Goal: Task Accomplishment & Management: Use online tool/utility

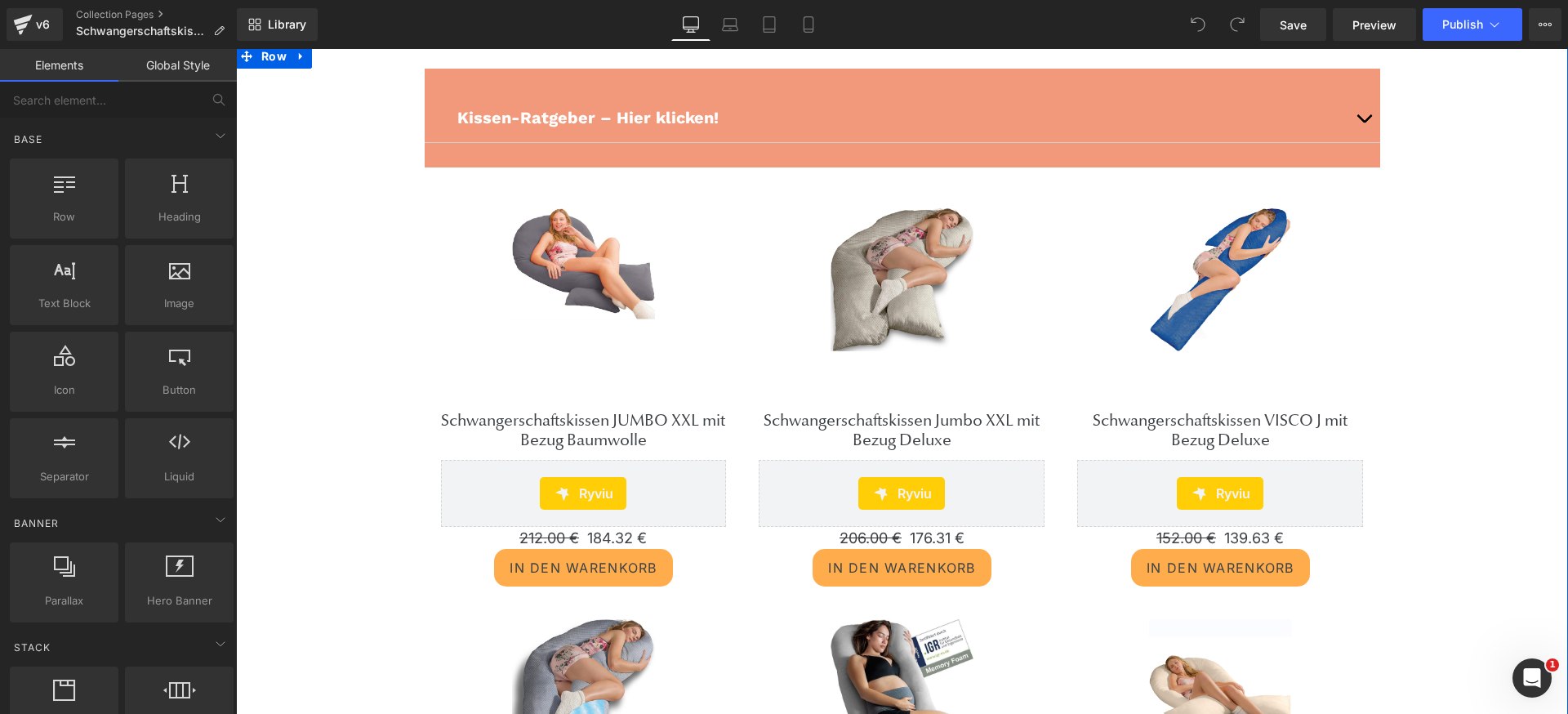
scroll to position [156, 0]
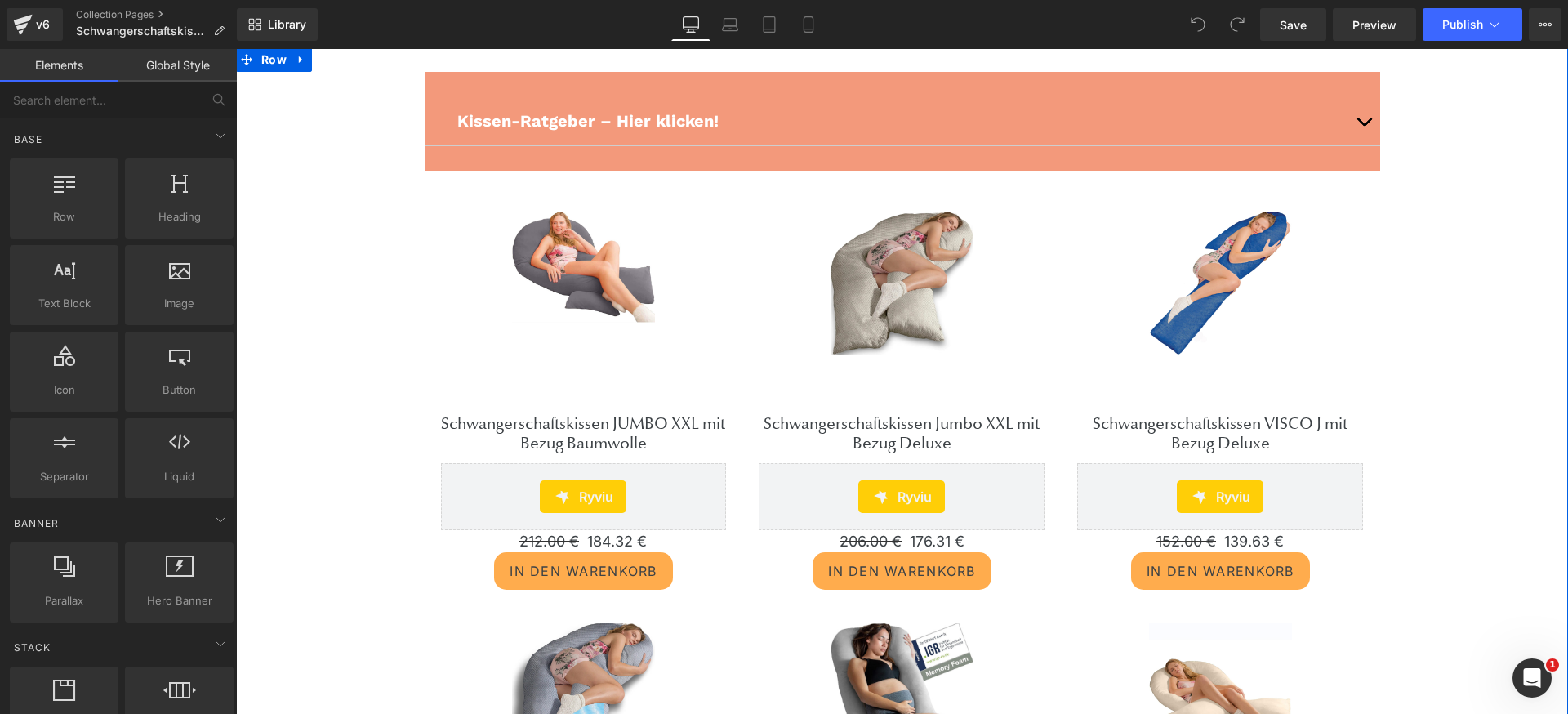
click at [629, 377] on link "Sale Off" at bounding box center [584, 313] width 286 height 203
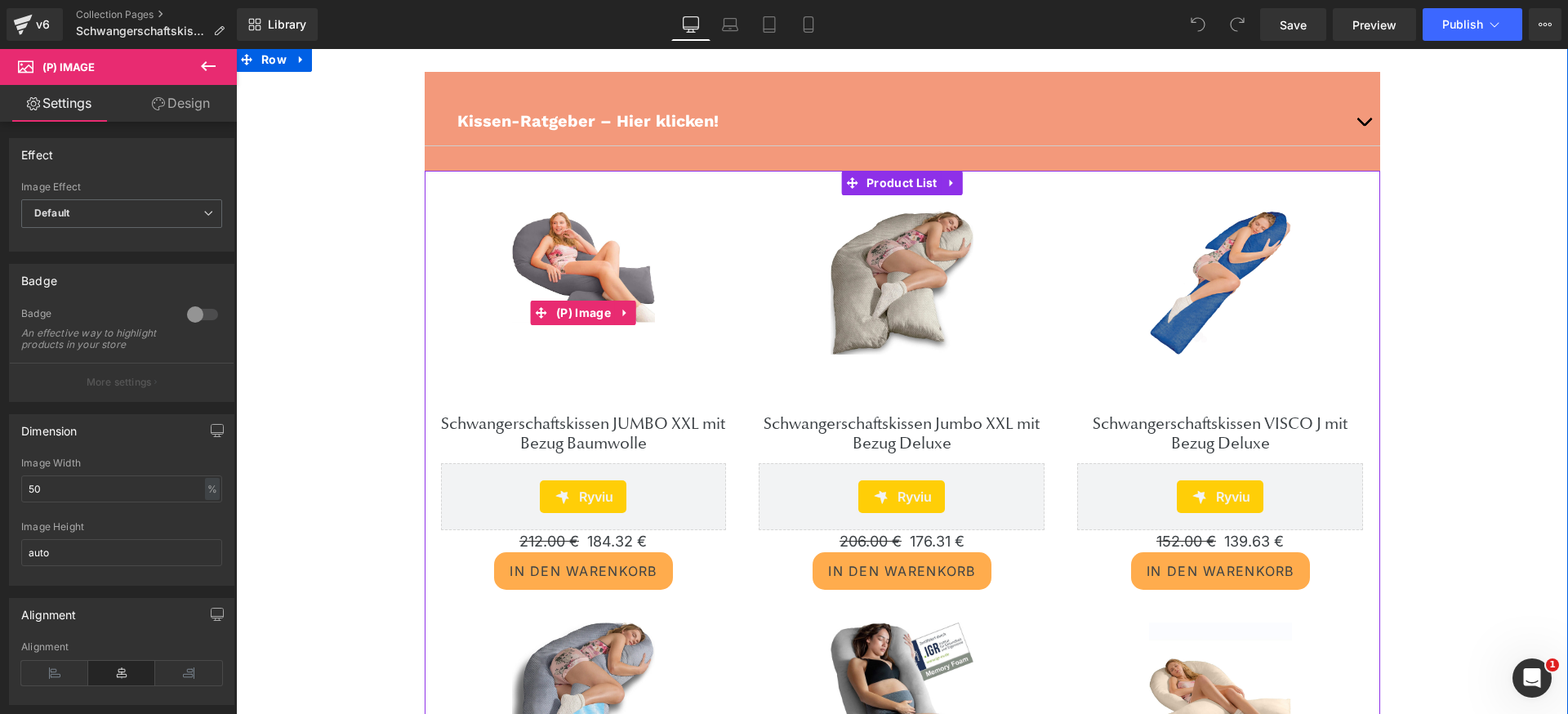
click at [622, 374] on link "Sale Off" at bounding box center [584, 313] width 286 height 203
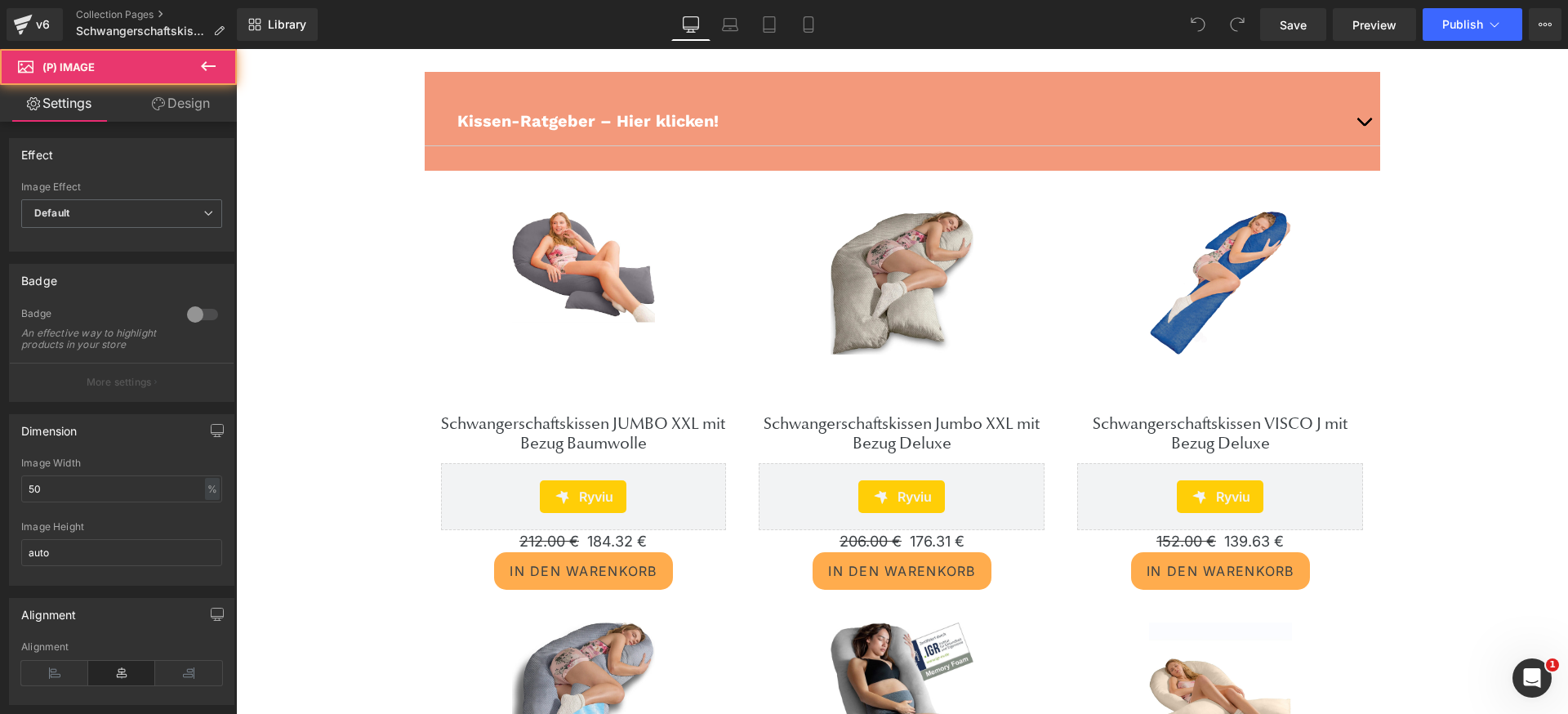
click at [558, 285] on img at bounding box center [583, 268] width 143 height 112
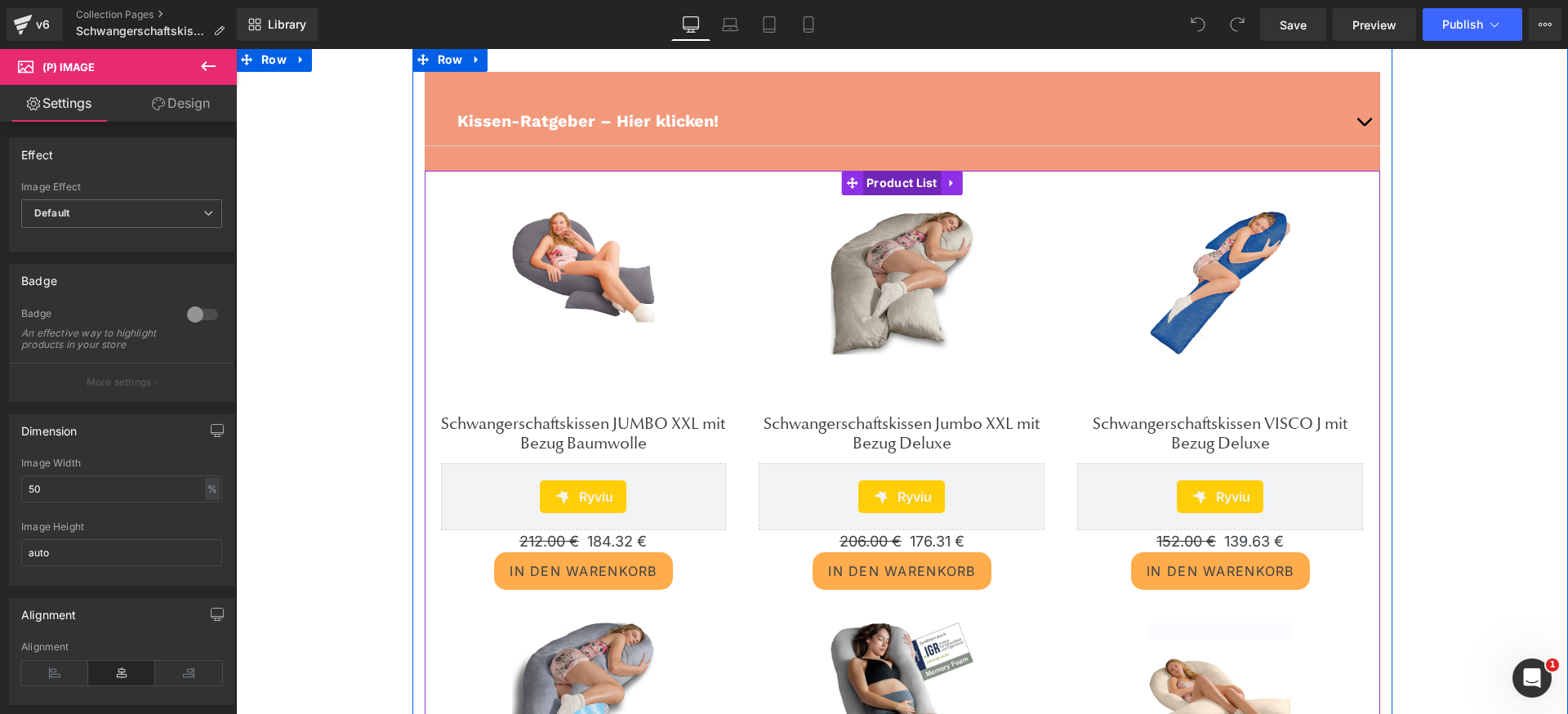
click at [907, 176] on span "Product List" at bounding box center [902, 182] width 79 height 24
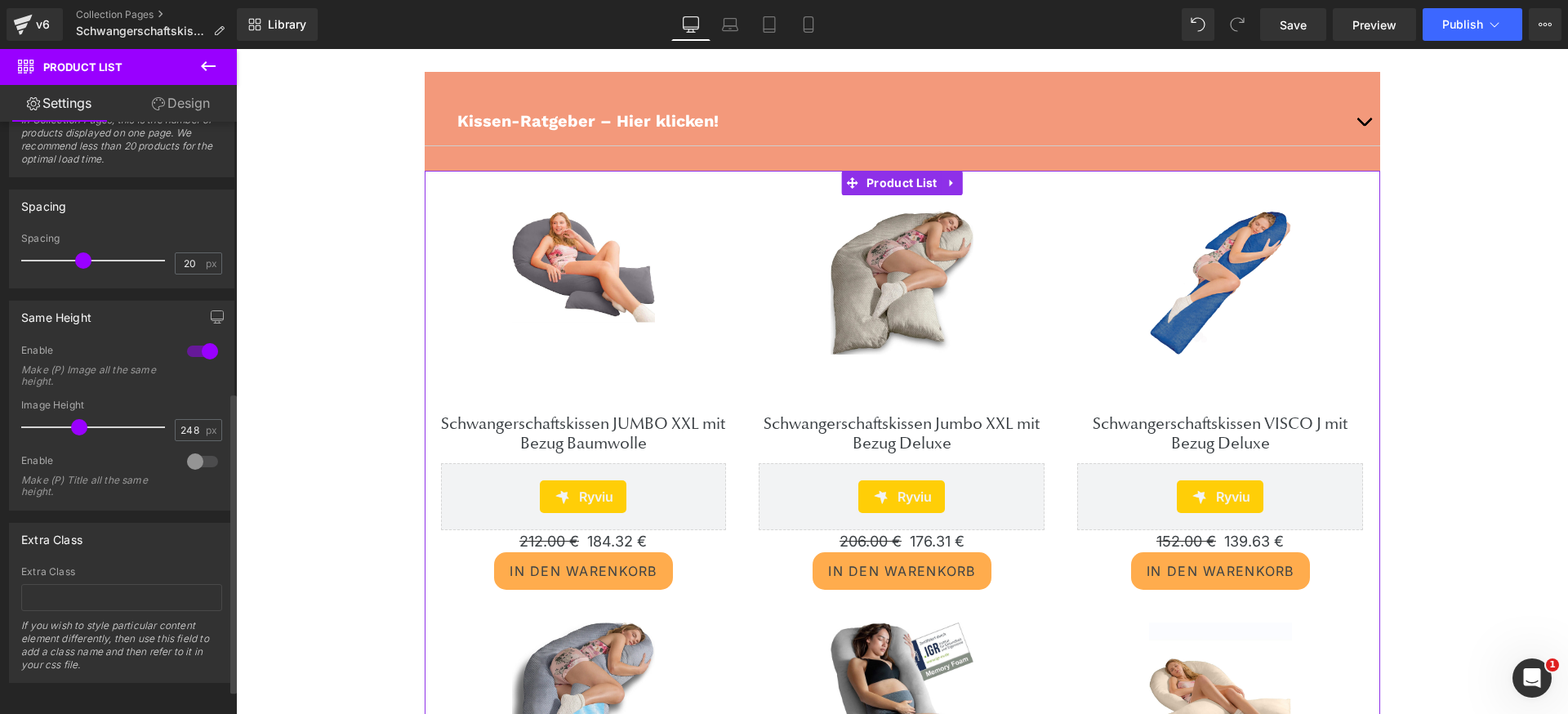
scroll to position [579, 0]
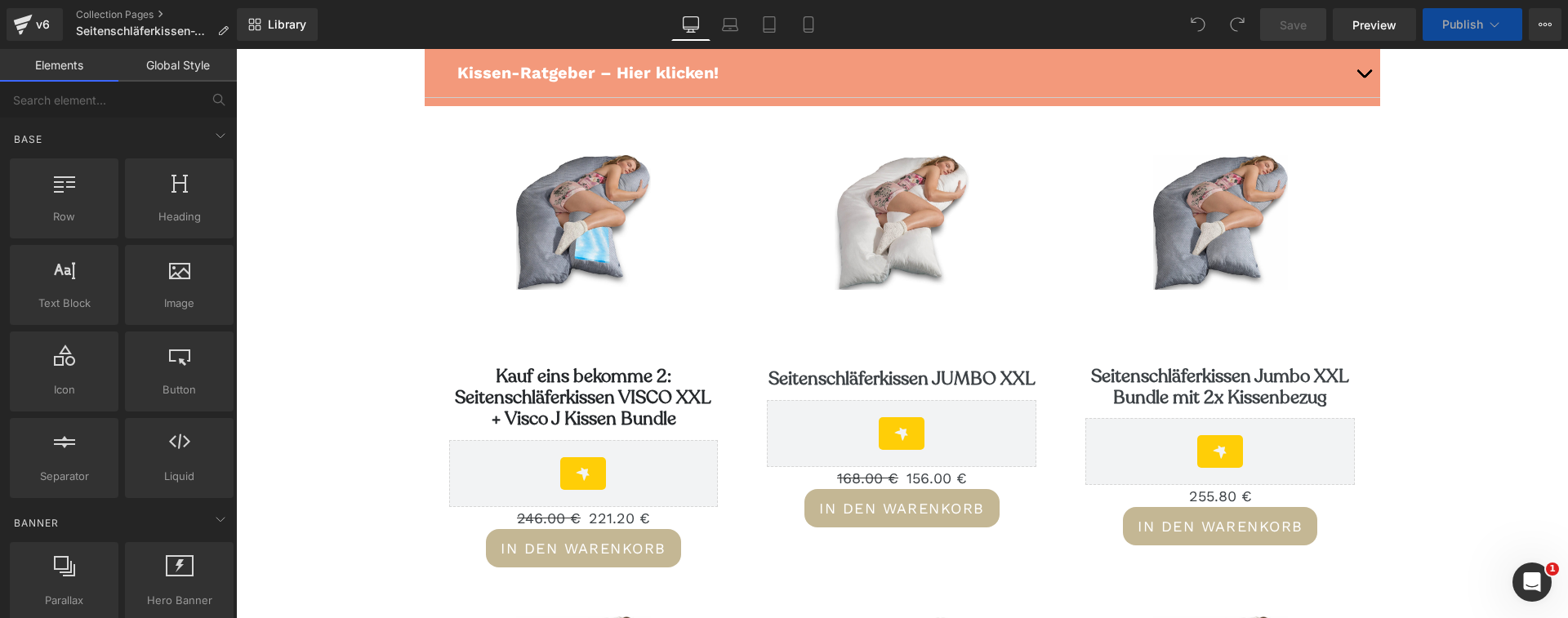
click at [621, 382] on link "Kauf eins bekomme 2: Seitenschläferkissen VISCO XXL + Visco J Kissen Bundle" at bounding box center [584, 398] width 269 height 65
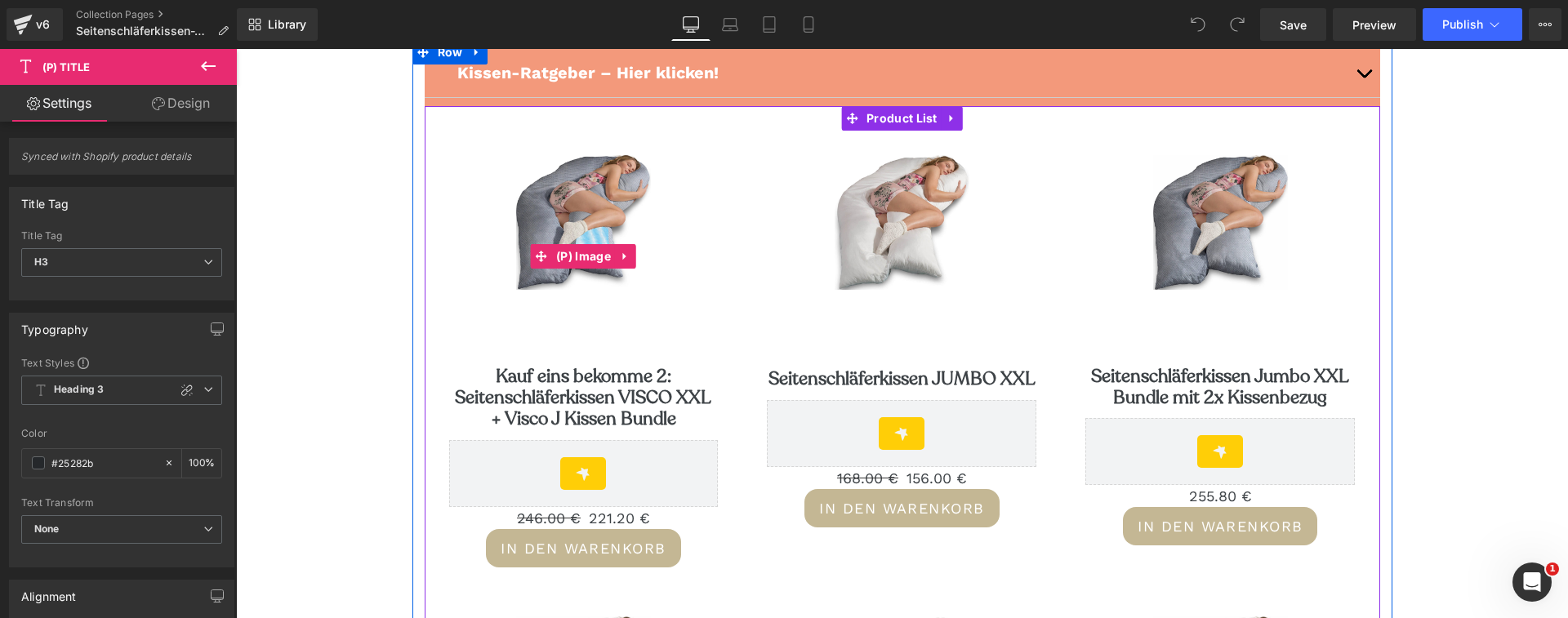
click at [593, 221] on img at bounding box center [584, 223] width 135 height 135
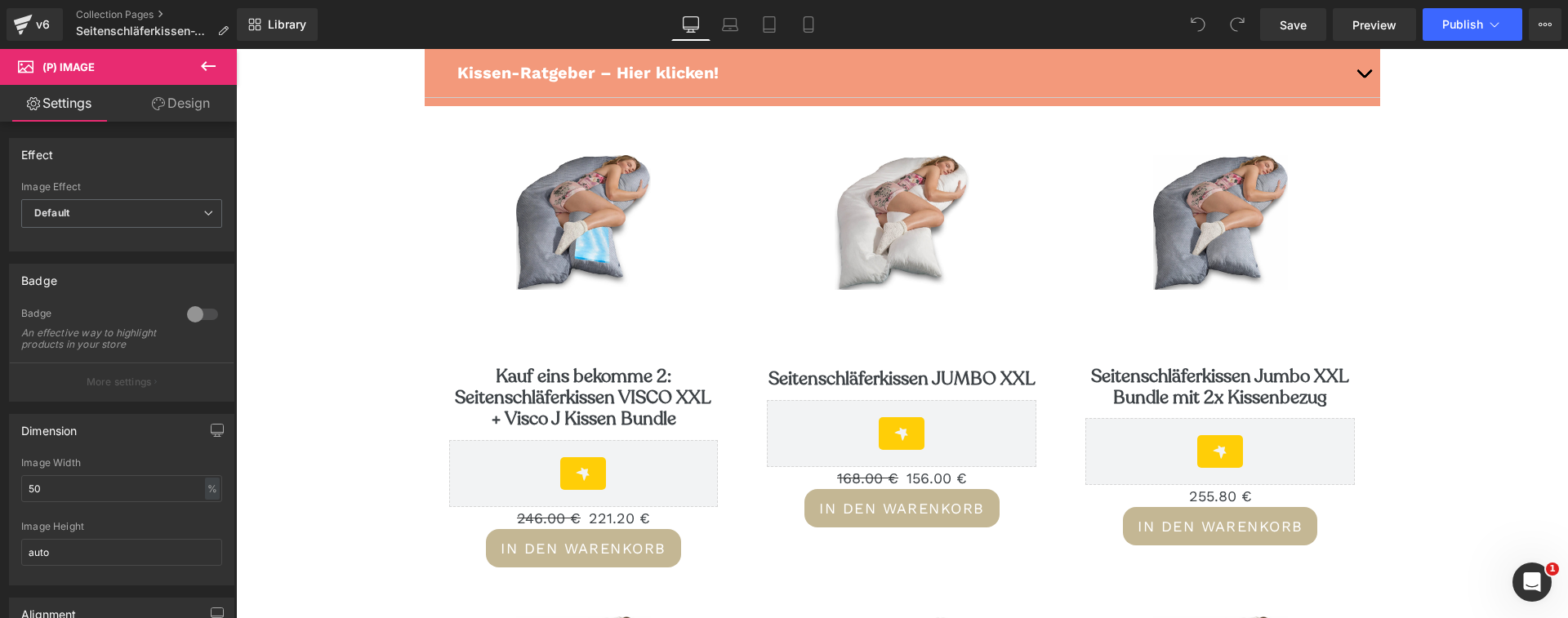
click at [205, 66] on icon at bounding box center [208, 66] width 14 height 10
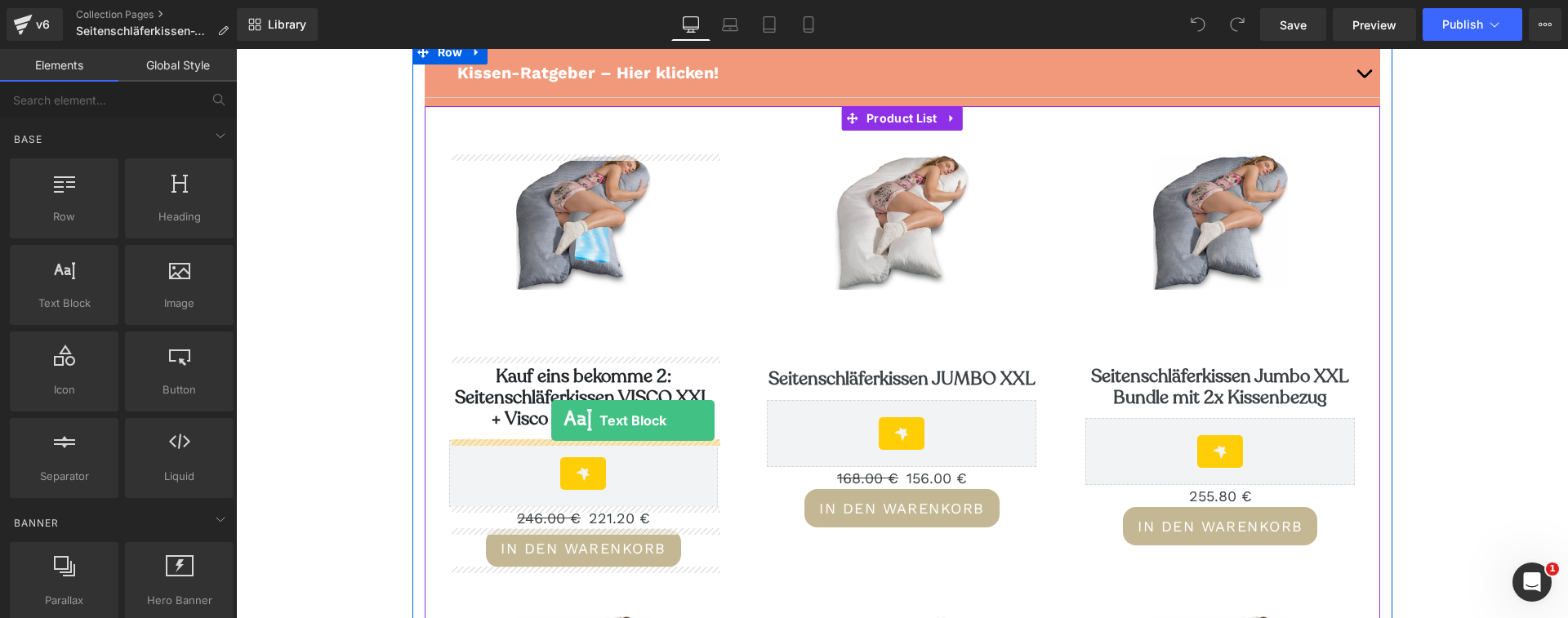
drag, startPoint x: 311, startPoint y: 335, endPoint x: 551, endPoint y: 420, distance: 254.6
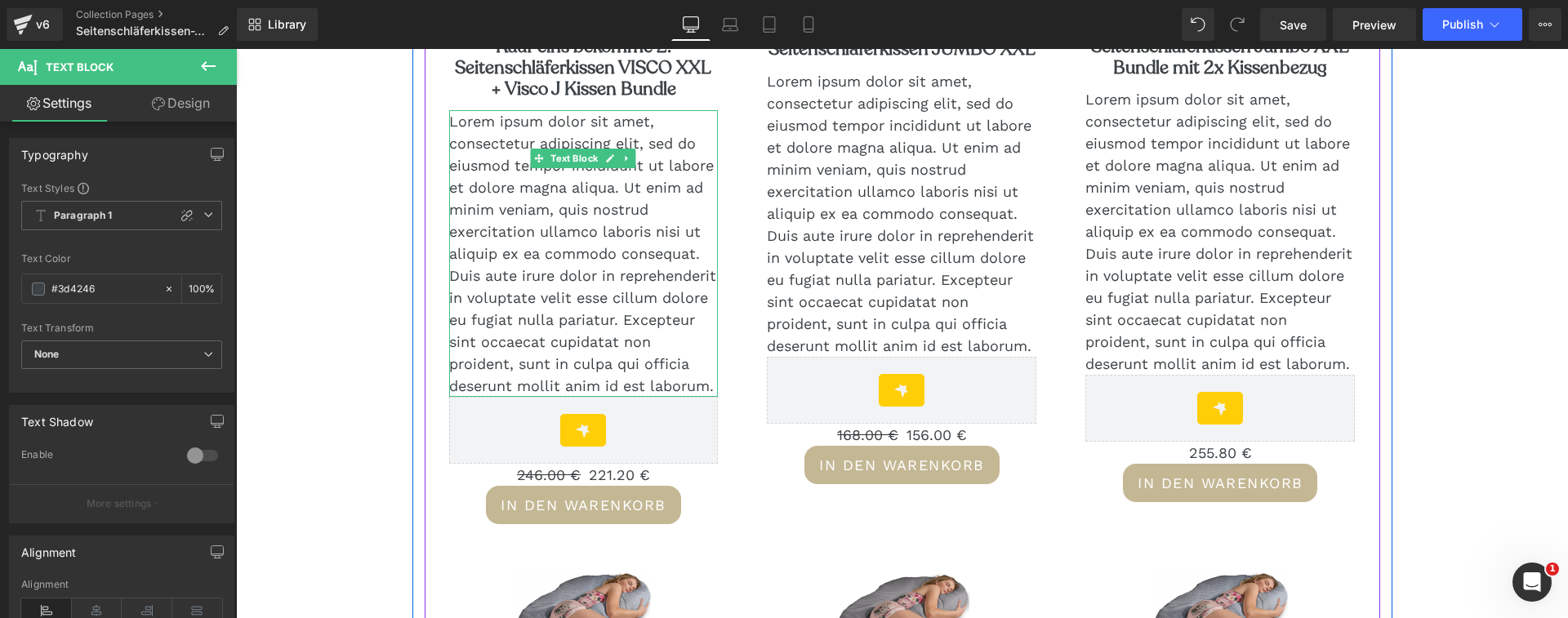
scroll to position [491, 0]
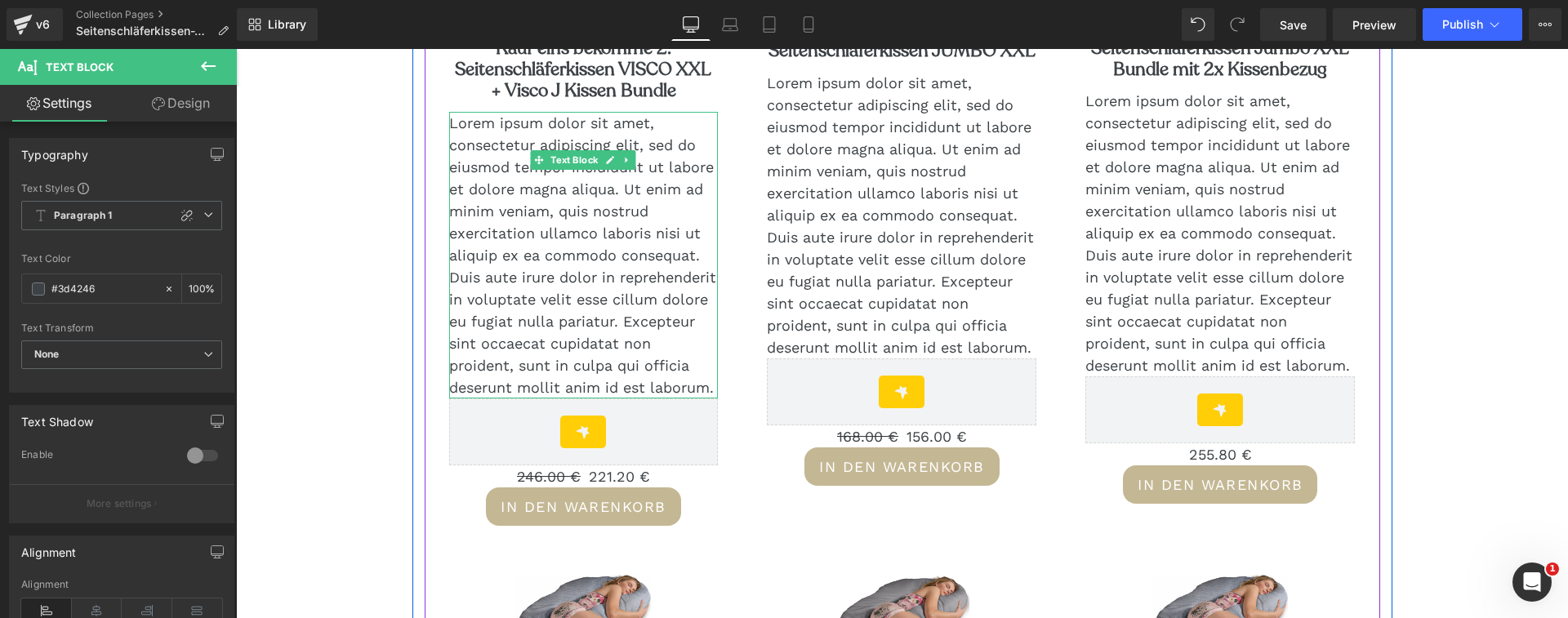
click at [570, 221] on p "Lorem ipsum dolor sit amet, consectetur adipiscing elit, sed do eiusmod tempor …" at bounding box center [584, 255] width 269 height 287
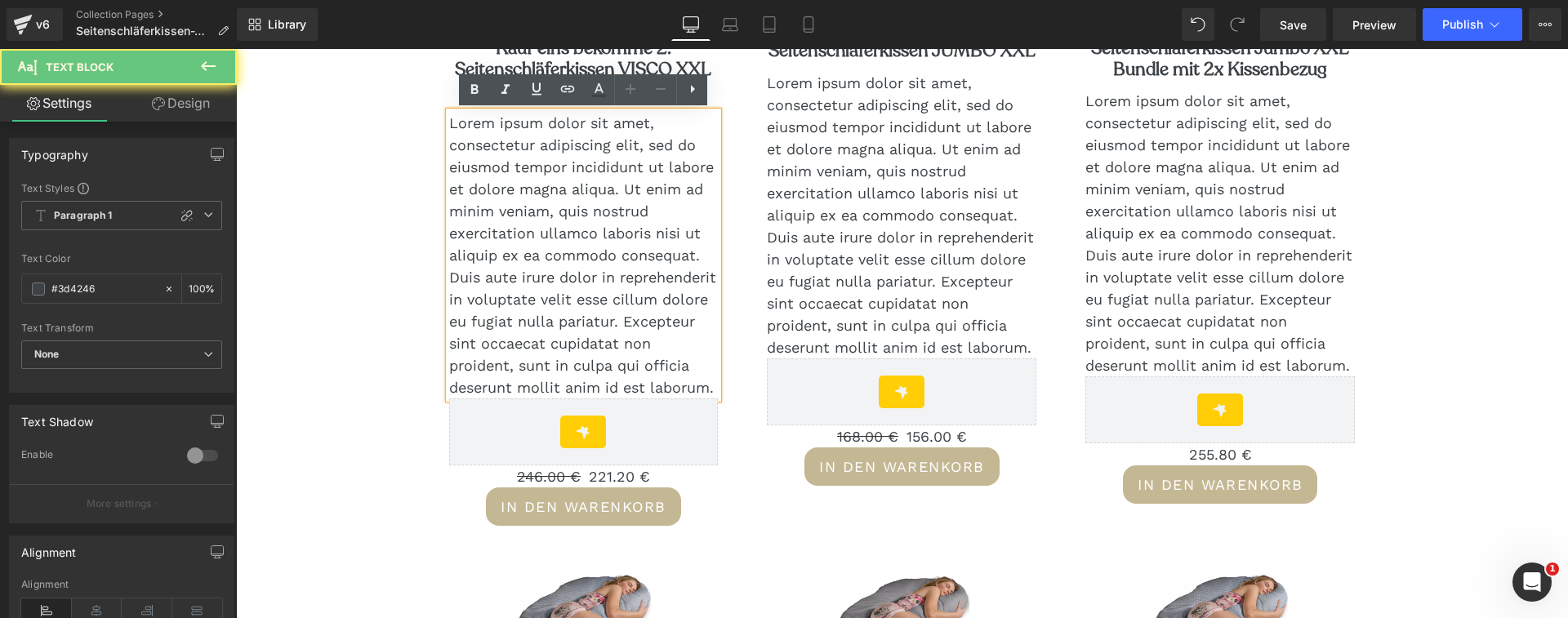
click at [570, 221] on p "Lorem ipsum dolor sit amet, consectetur adipiscing elit, sed do eiusmod tempor …" at bounding box center [584, 255] width 269 height 287
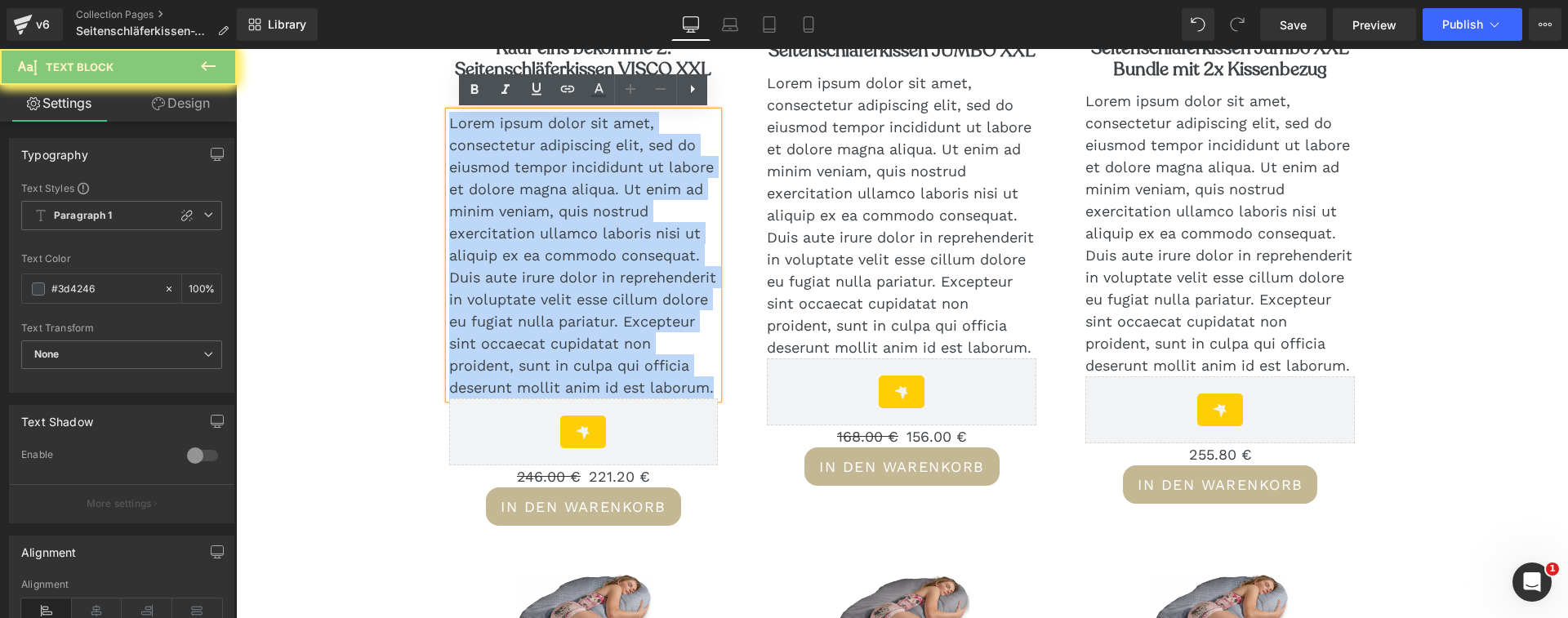
click at [570, 221] on p "Lorem ipsum dolor sit amet, consectetur adipiscing elit, sed do eiusmod tempor …" at bounding box center [584, 255] width 269 height 287
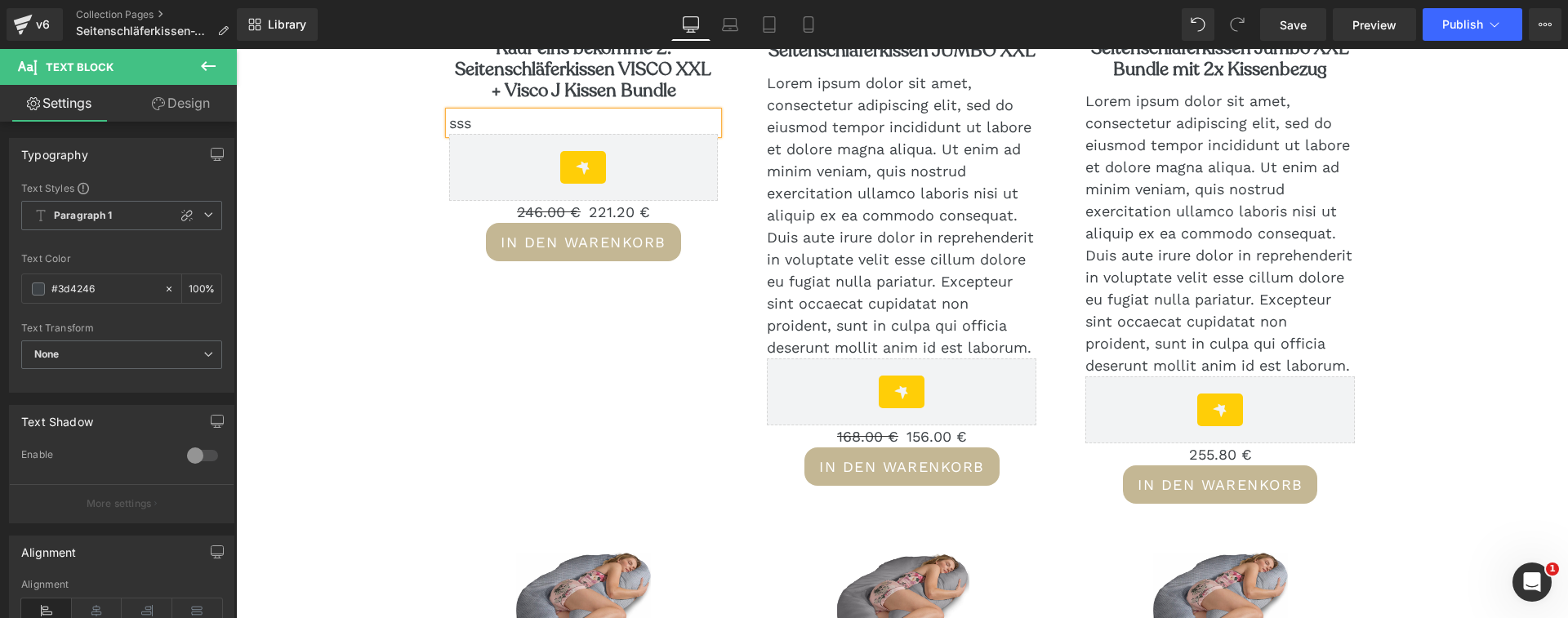
click at [880, 428] on span "168.00 €" at bounding box center [868, 436] width 61 height 17
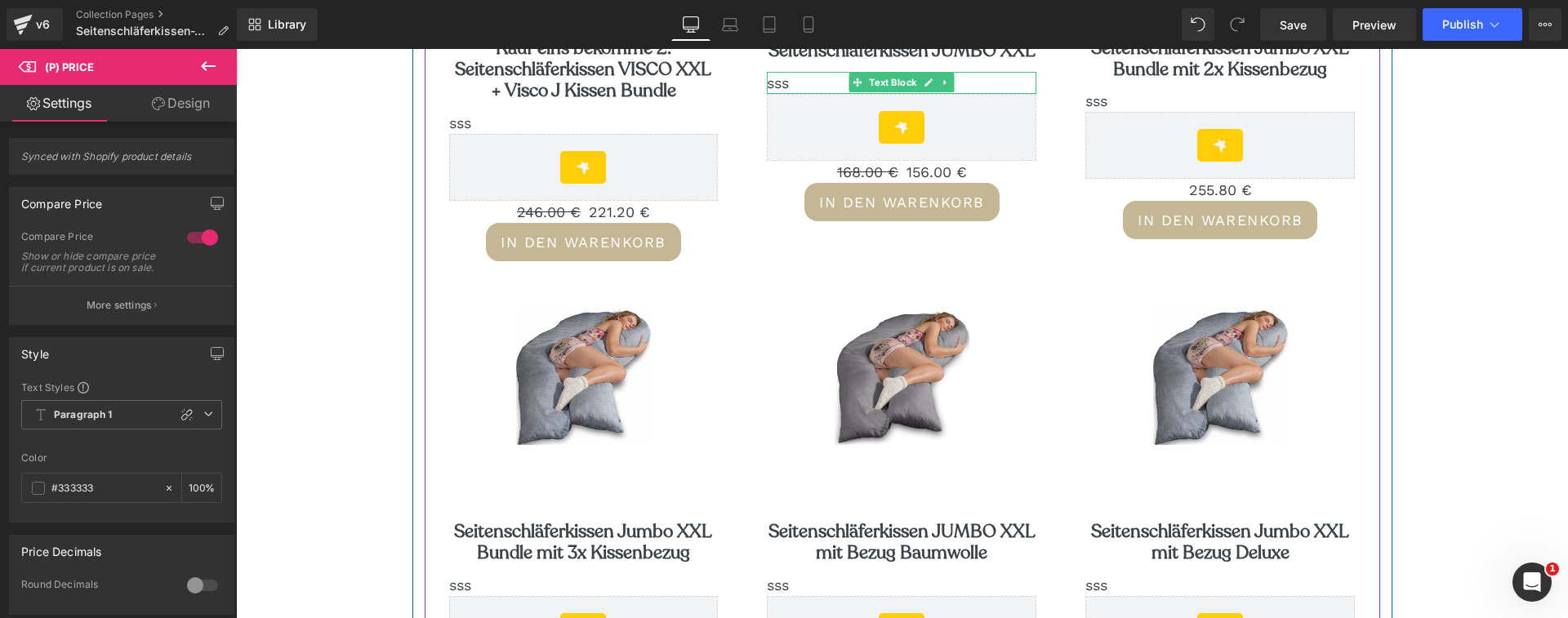
click at [780, 84] on p "sss" at bounding box center [902, 83] width 269 height 22
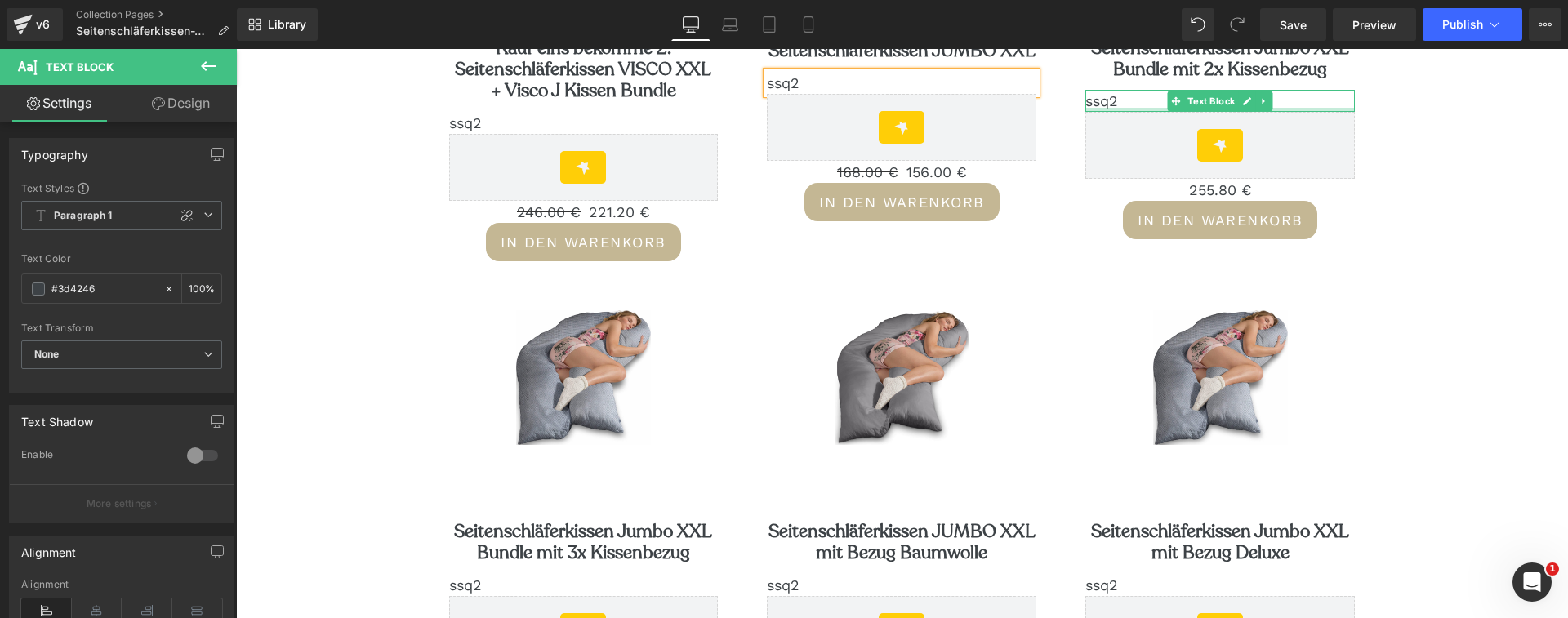
click at [1114, 104] on p "ssq2" at bounding box center [1220, 101] width 269 height 22
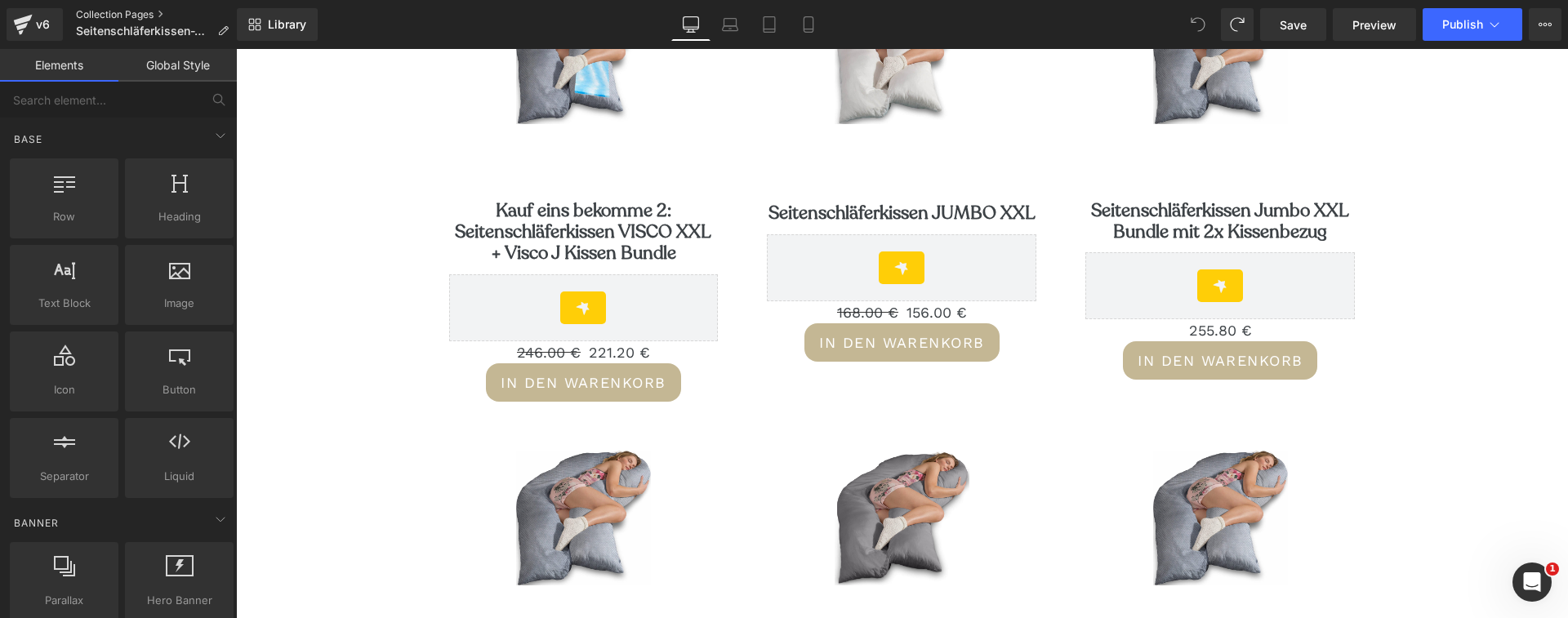
scroll to position [0, 0]
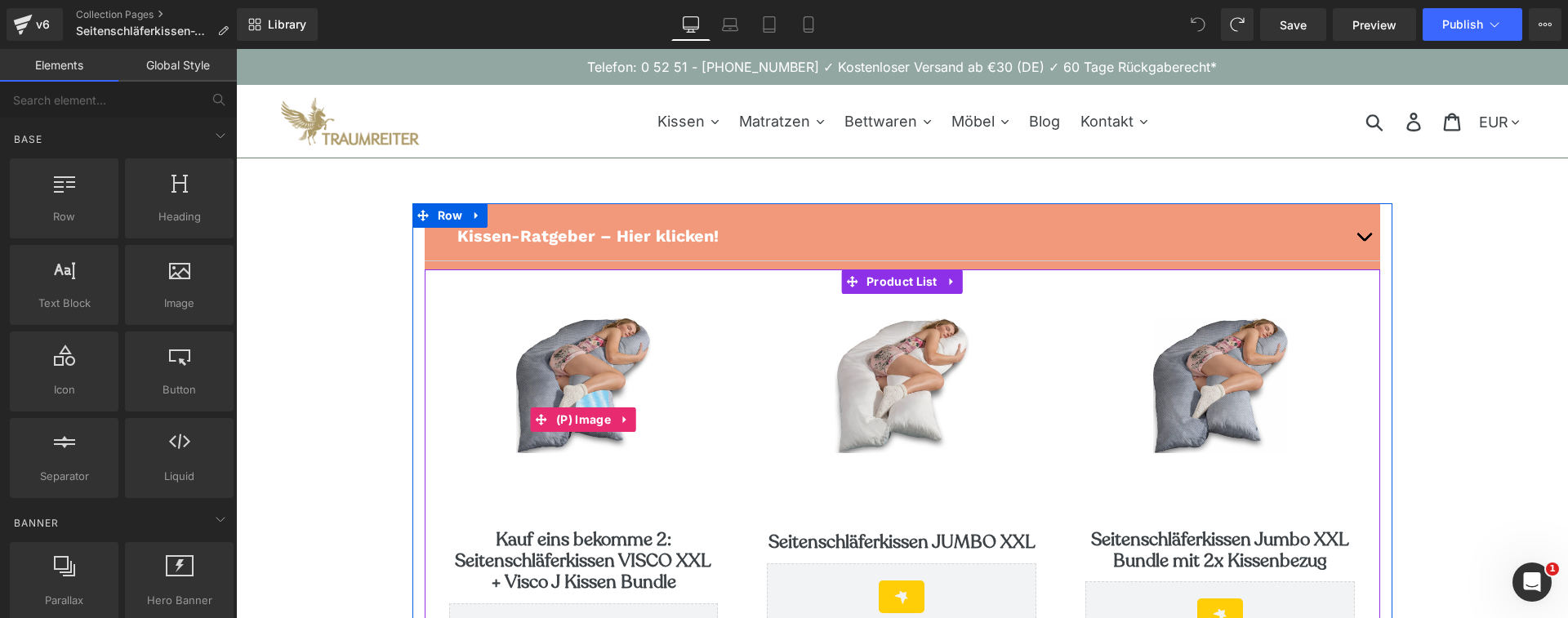
click at [583, 365] on img at bounding box center [584, 386] width 135 height 135
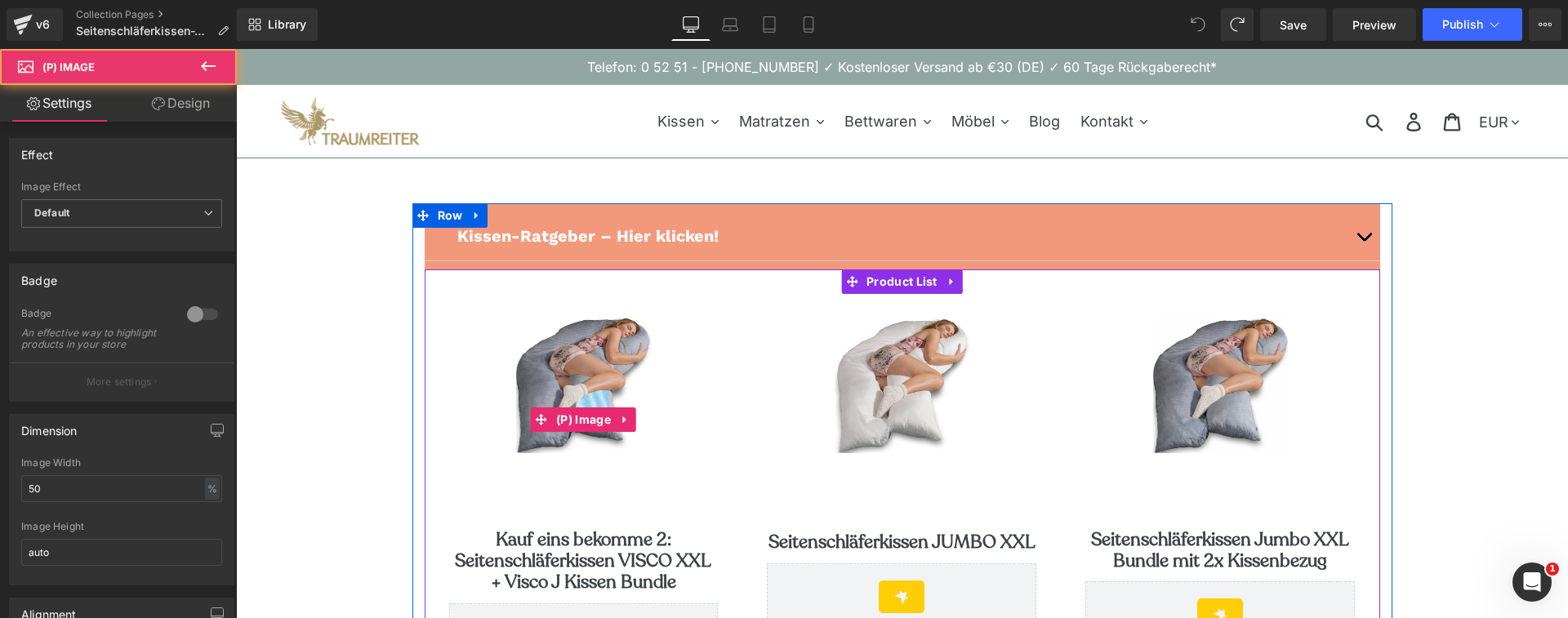
click at [586, 357] on img at bounding box center [584, 386] width 135 height 135
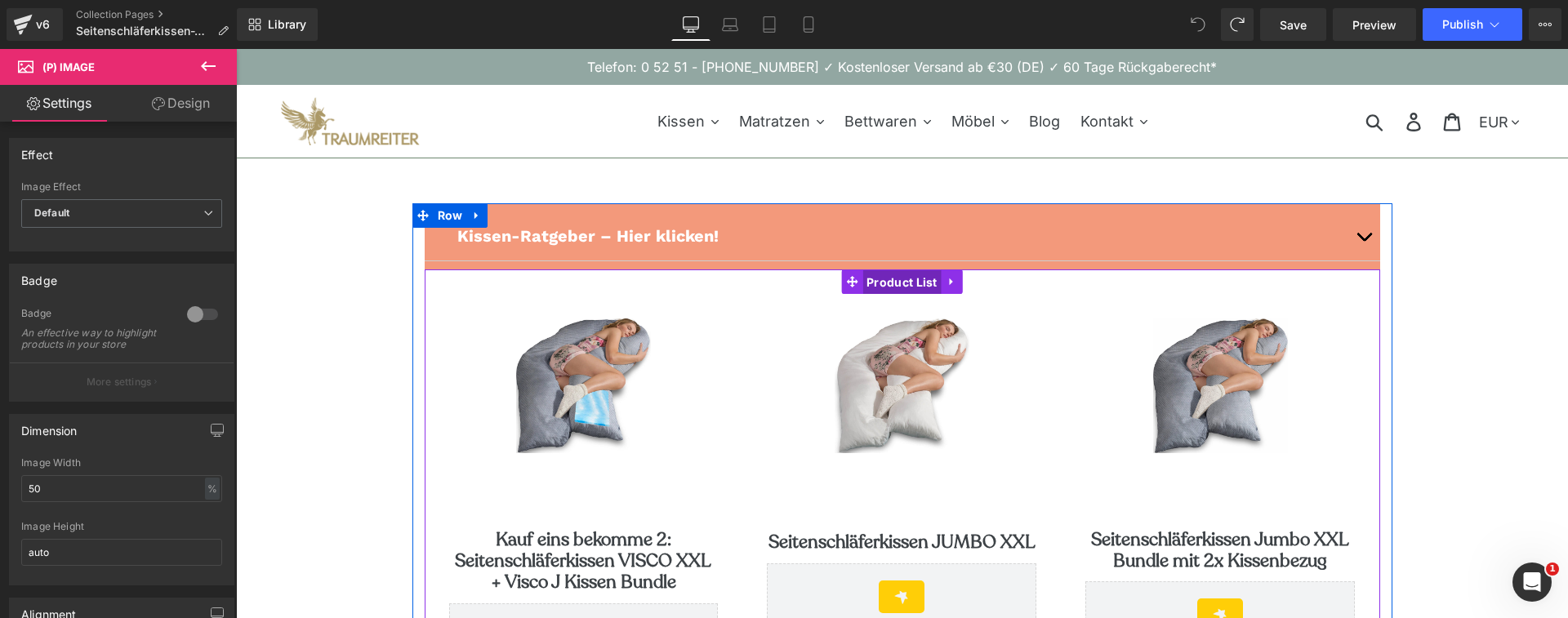
click at [923, 277] on span "Product List" at bounding box center [902, 282] width 79 height 24
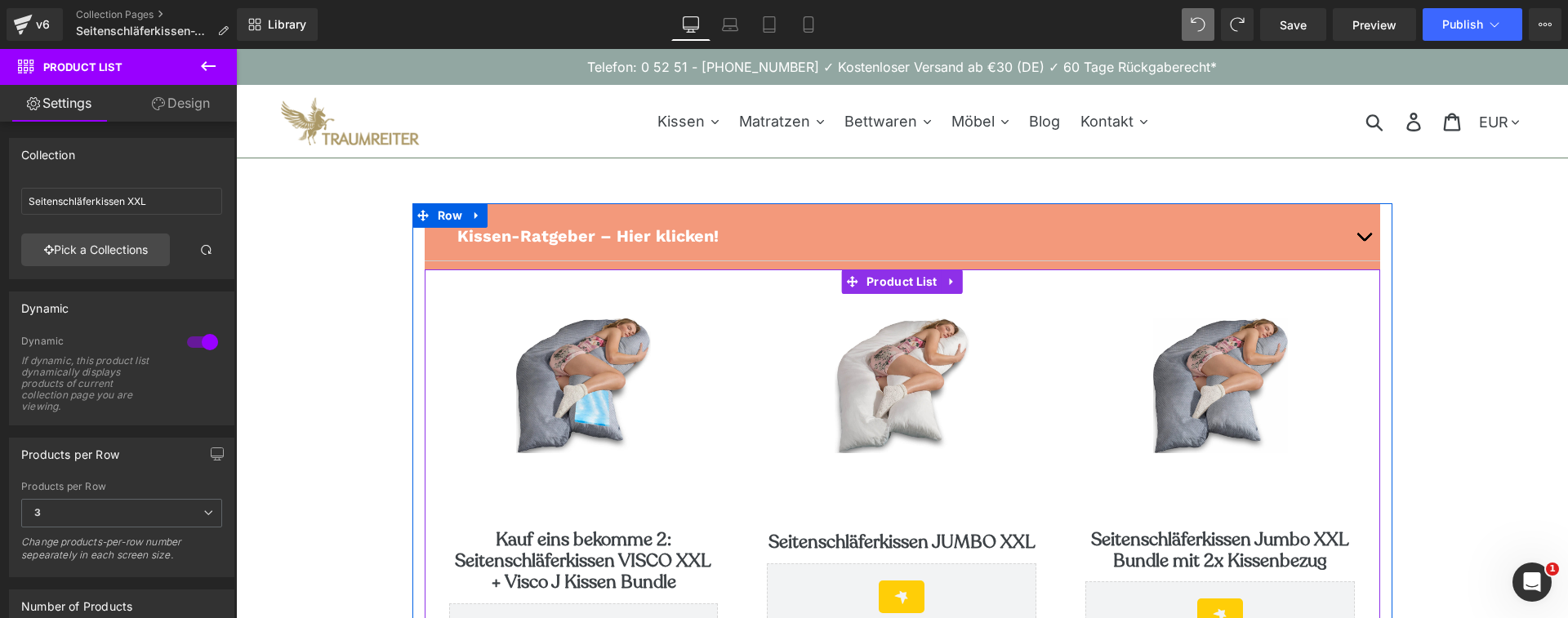
click at [671, 347] on link "Sale Off" at bounding box center [584, 420] width 269 height 203
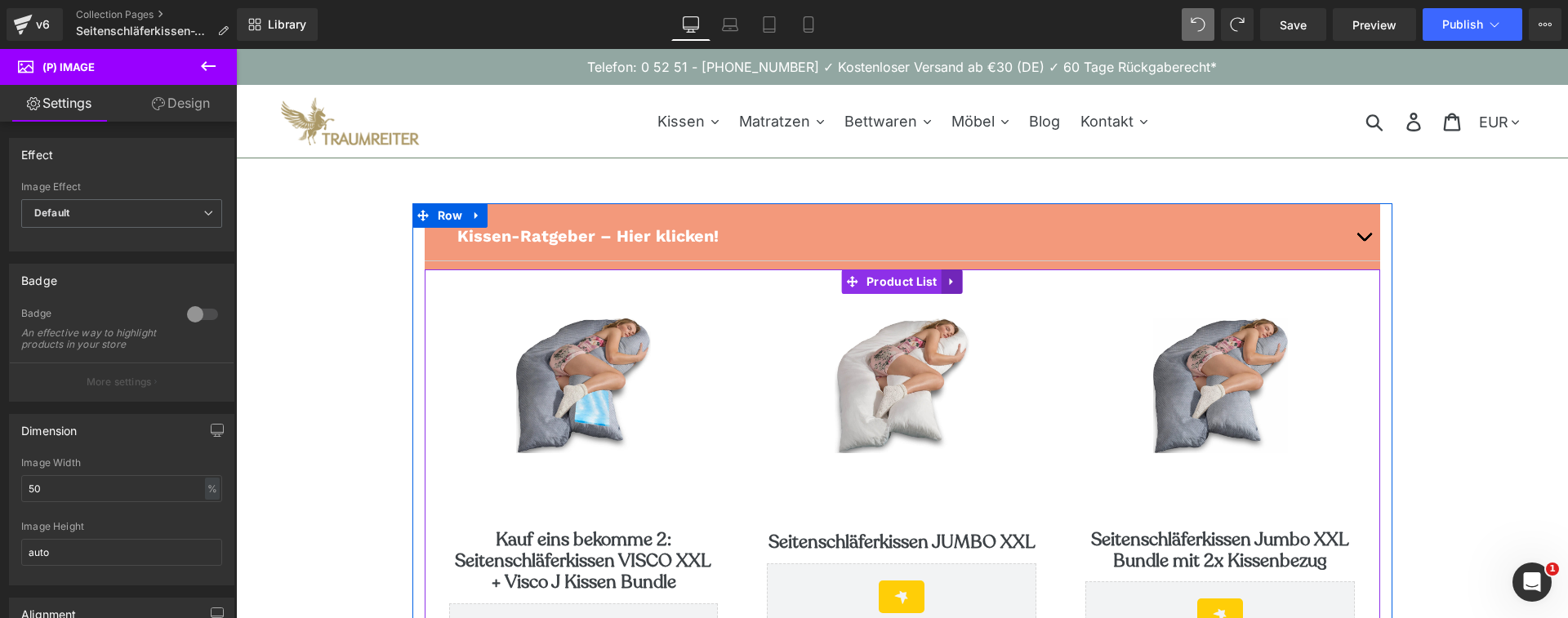
click at [952, 282] on icon at bounding box center [952, 281] width 12 height 13
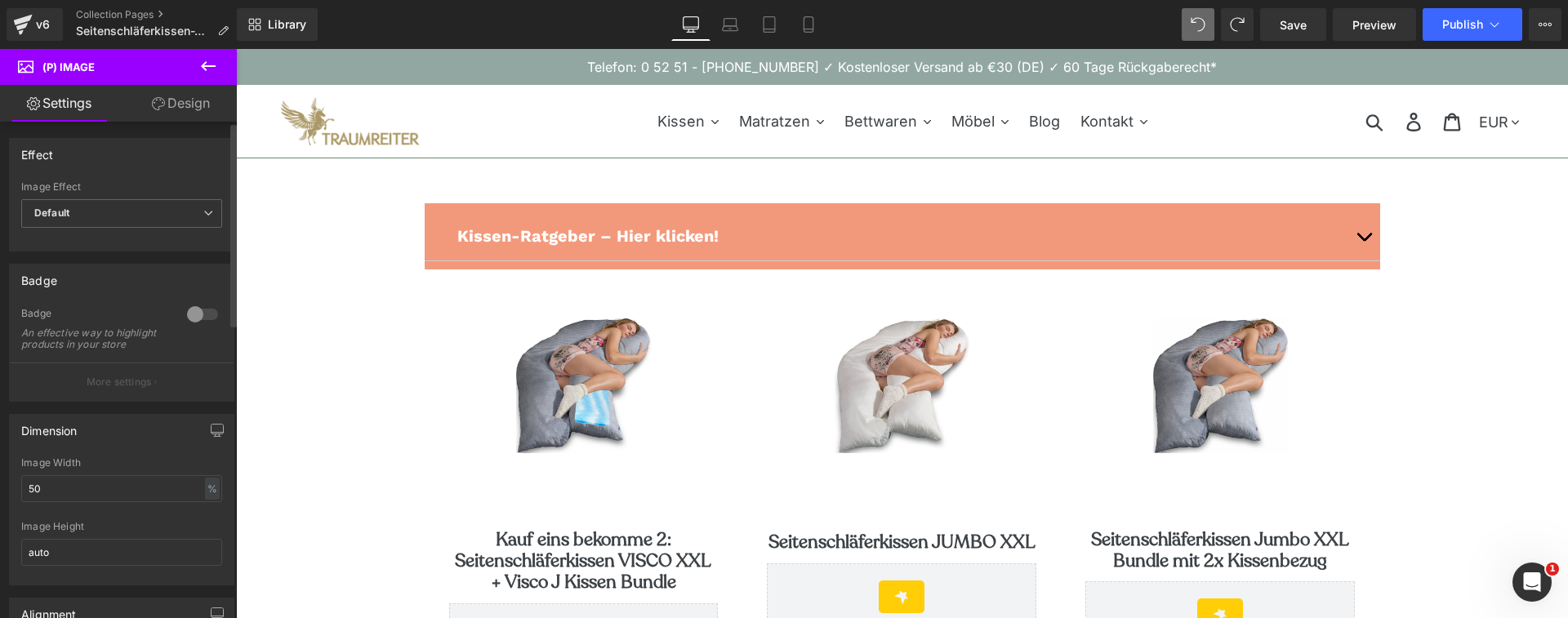
click at [200, 317] on div at bounding box center [203, 314] width 40 height 26
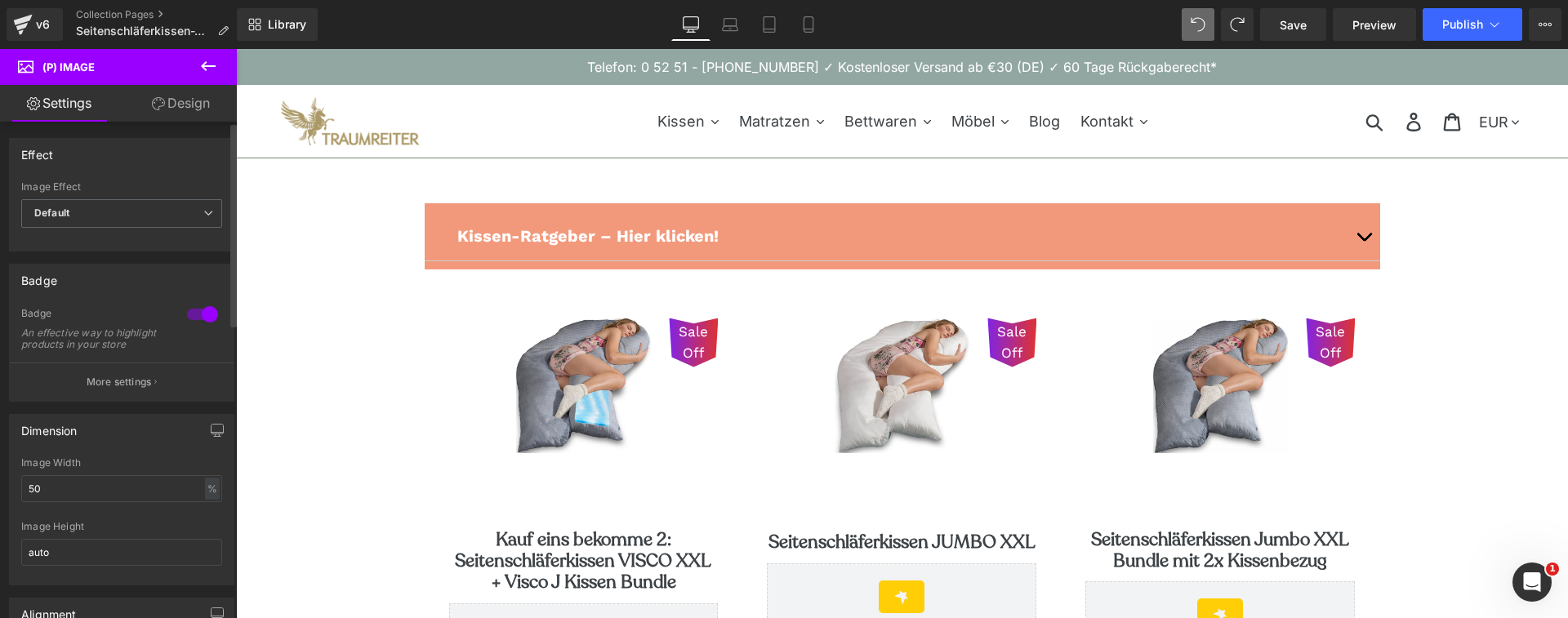
click at [193, 317] on div at bounding box center [203, 314] width 40 height 26
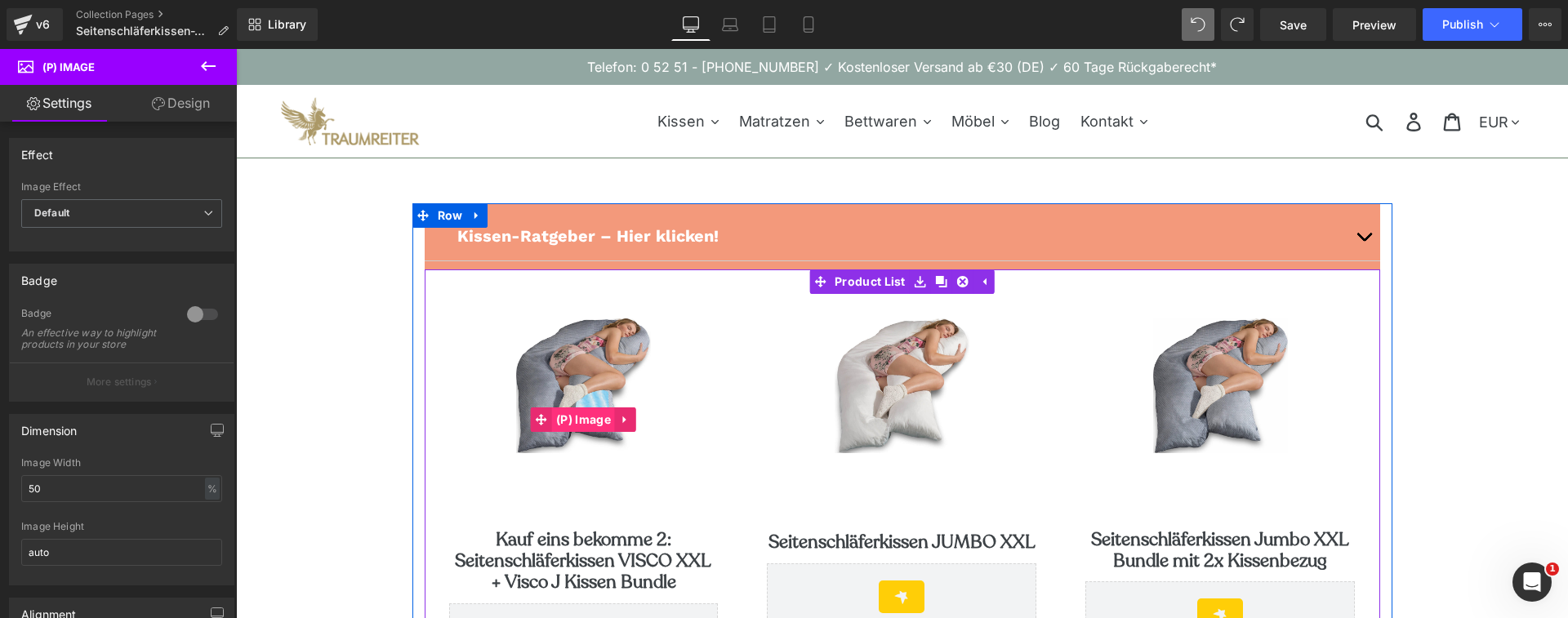
click at [559, 414] on span "(P) Image" at bounding box center [584, 419] width 63 height 24
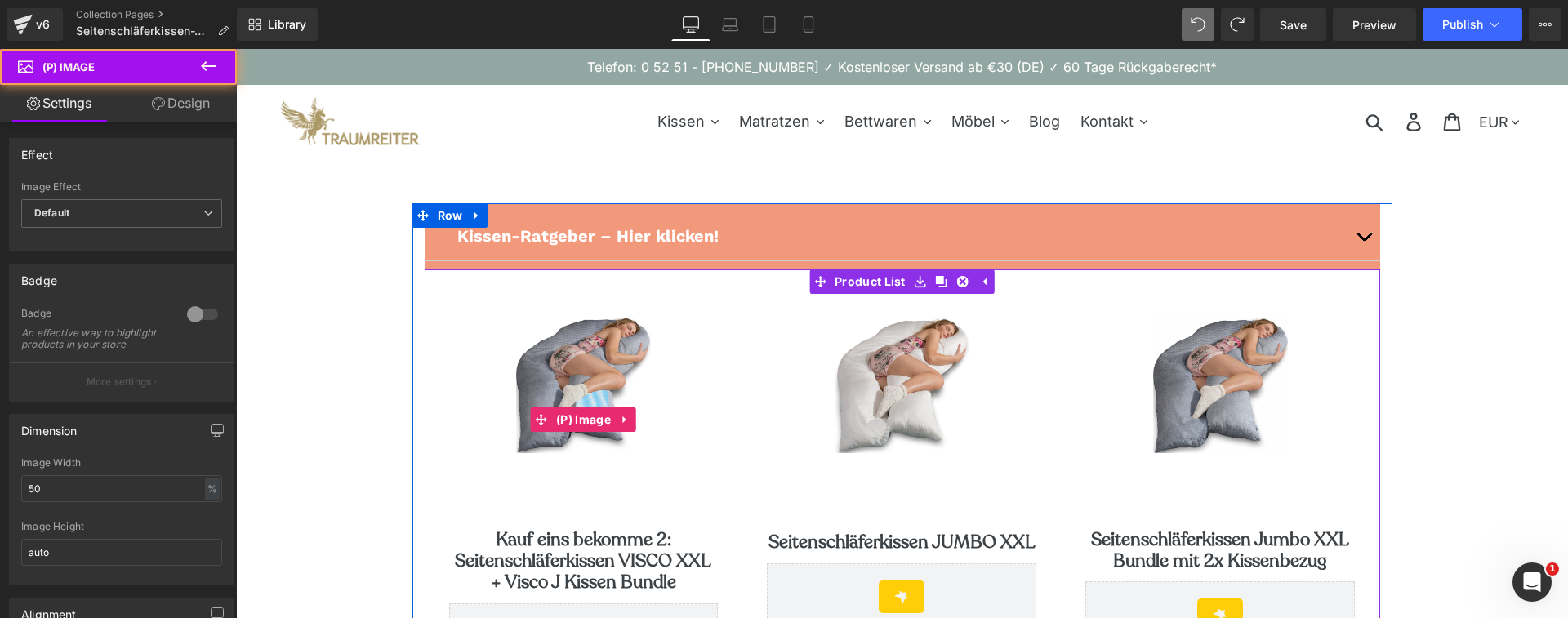
click at [579, 371] on img at bounding box center [584, 386] width 135 height 135
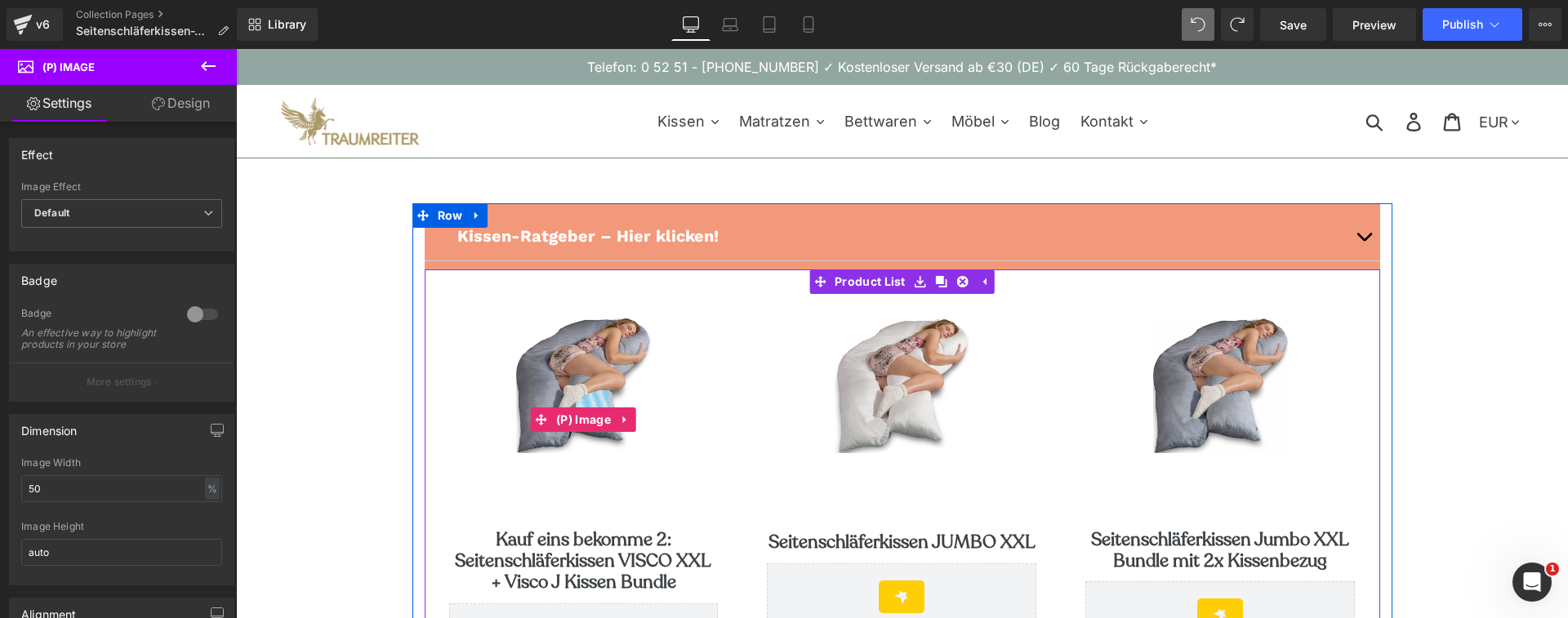
click at [585, 355] on img at bounding box center [584, 386] width 135 height 135
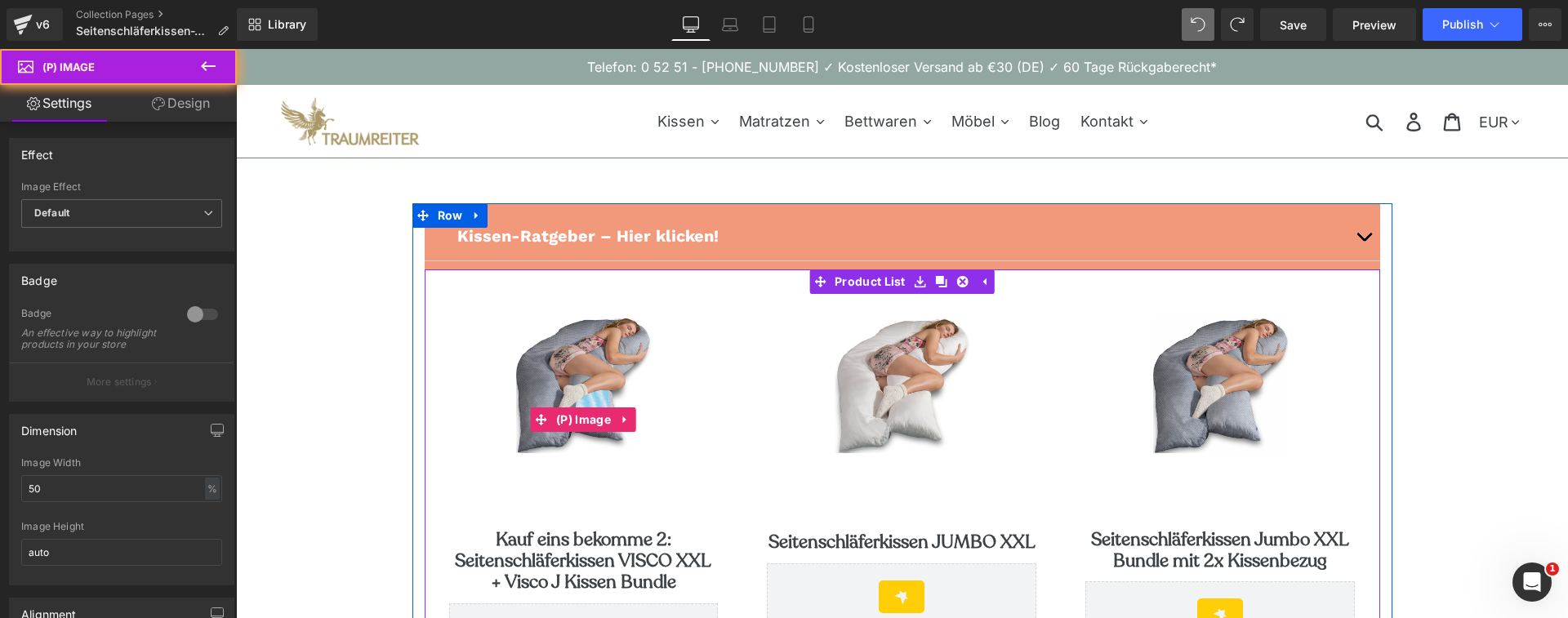
click at [585, 355] on img at bounding box center [584, 386] width 135 height 135
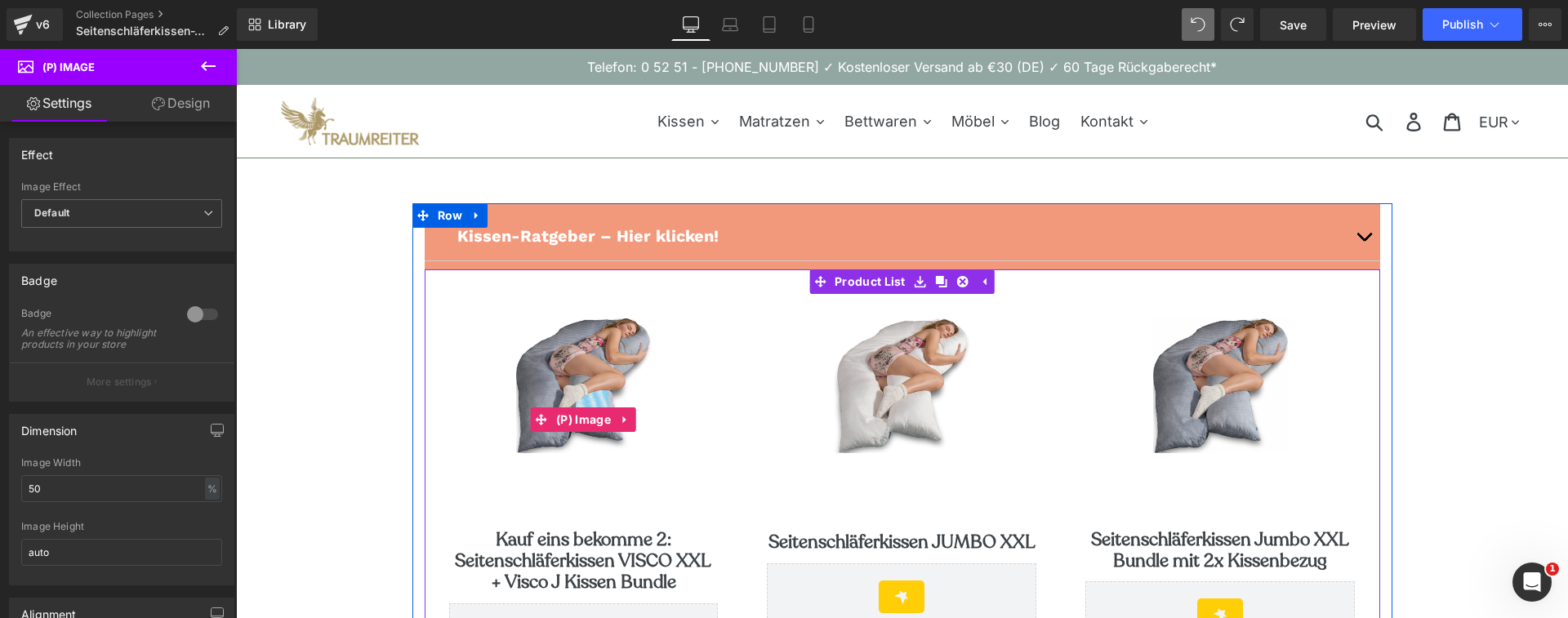
click at [585, 355] on img at bounding box center [584, 386] width 135 height 135
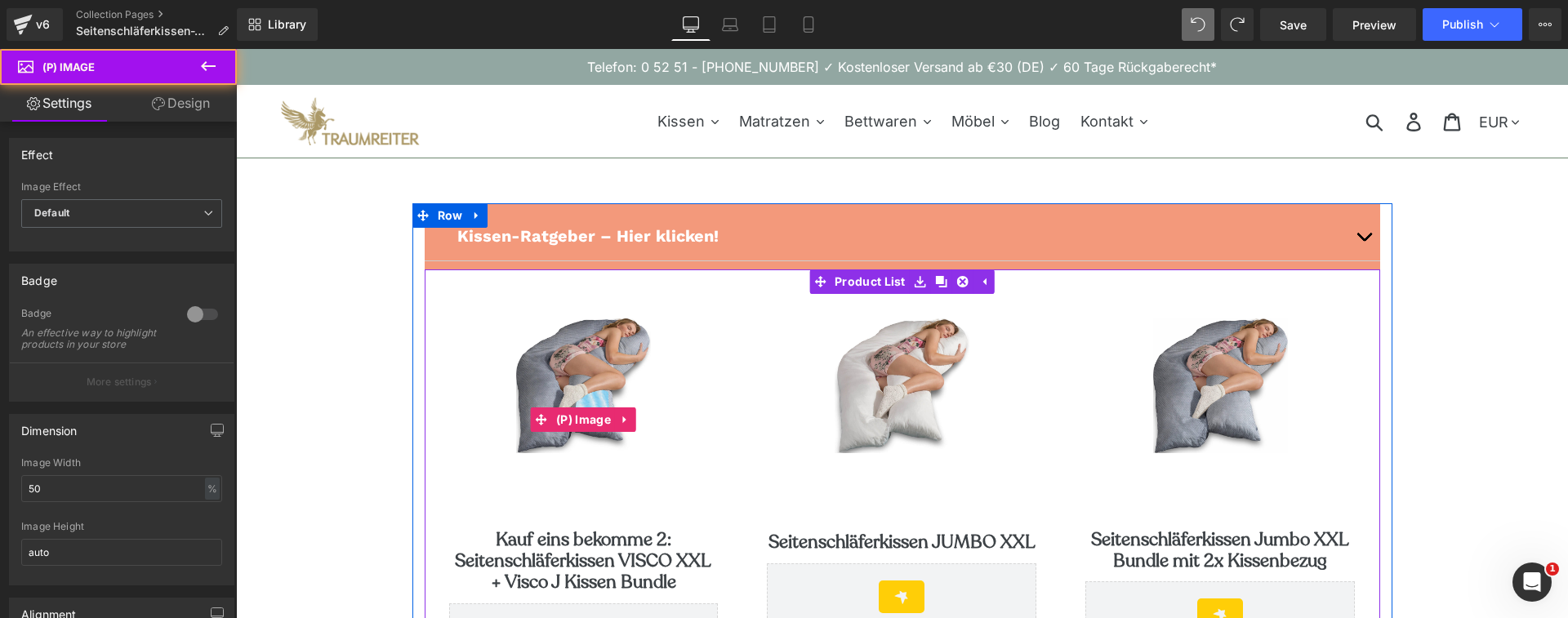
click at [585, 355] on img at bounding box center [584, 386] width 135 height 135
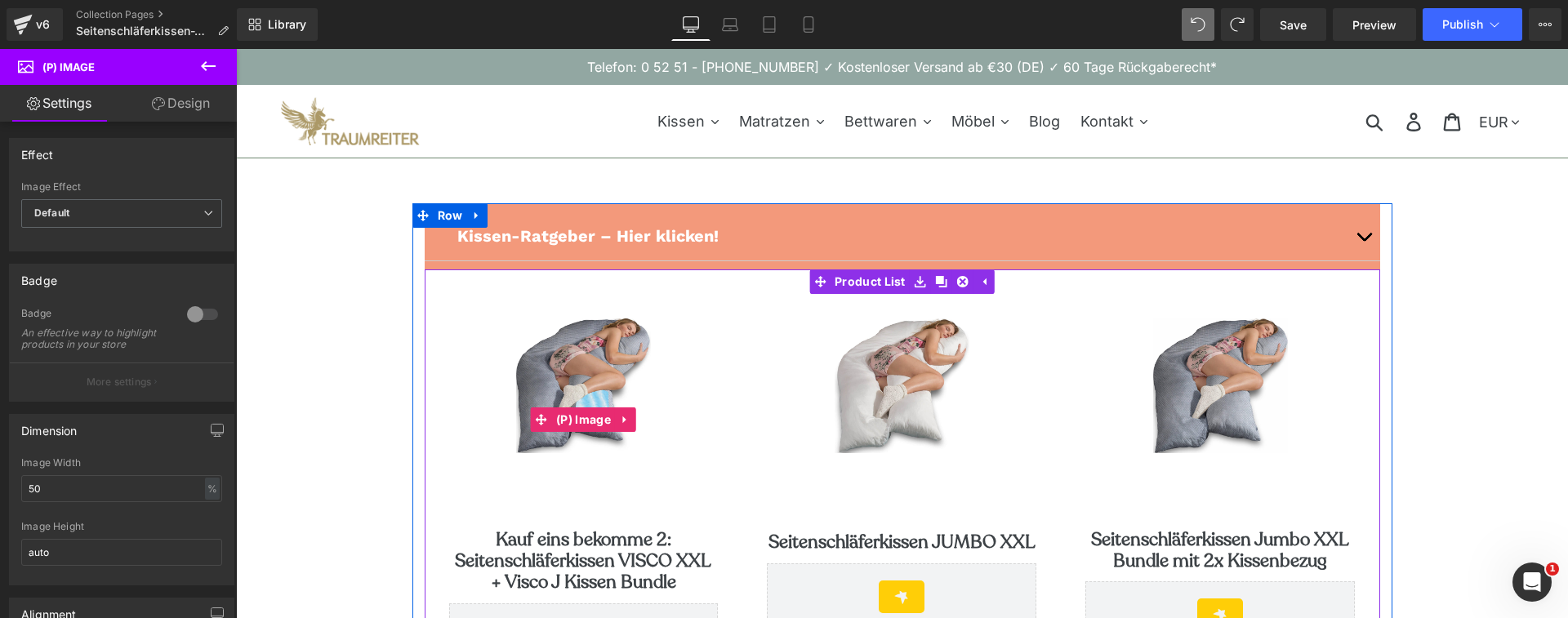
click at [585, 355] on img at bounding box center [584, 386] width 135 height 135
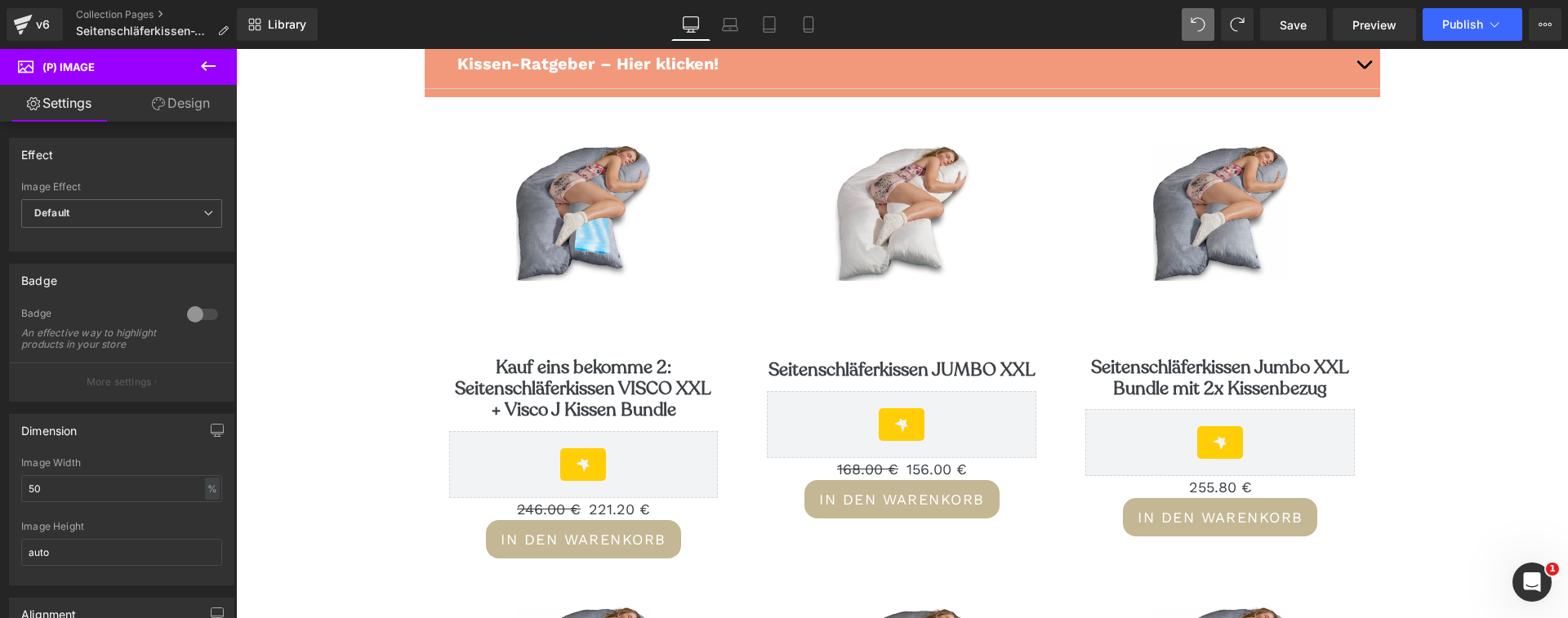
scroll to position [170, 0]
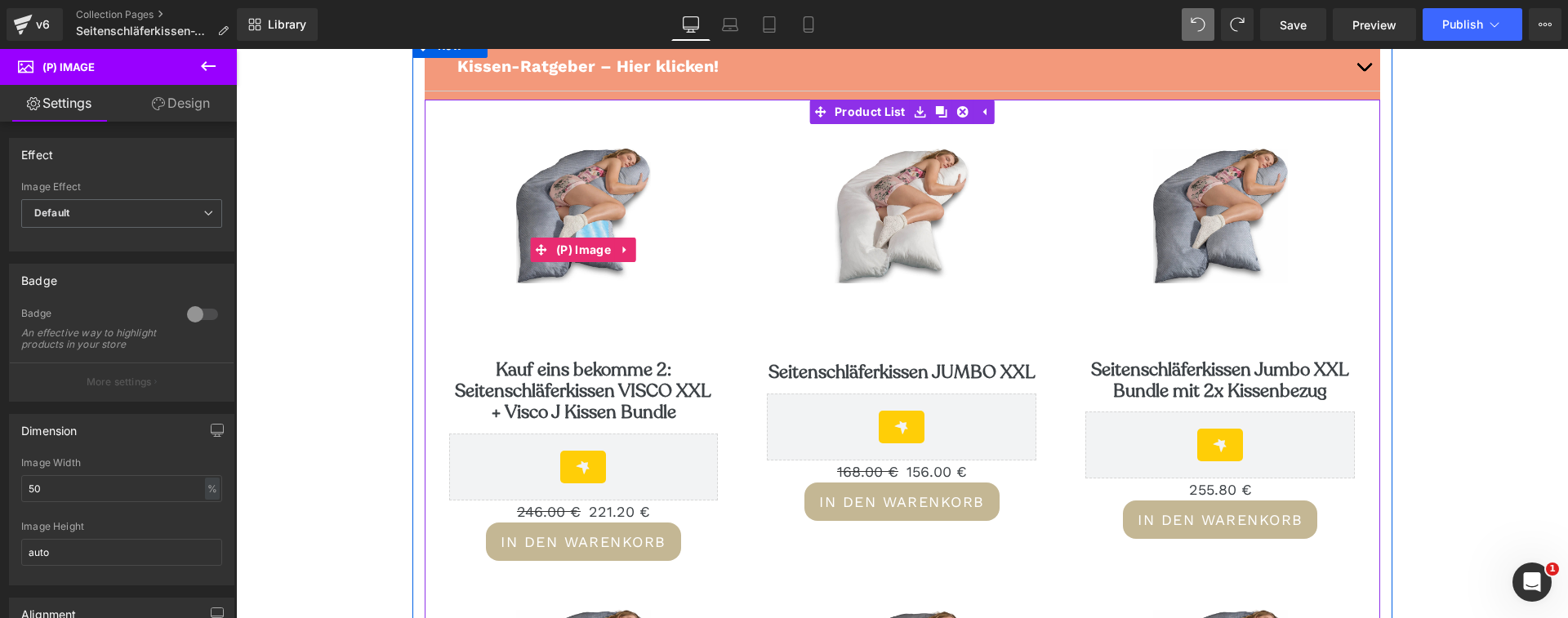
click at [548, 241] on div "Sale Off (P) Image" at bounding box center [584, 250] width 269 height 203
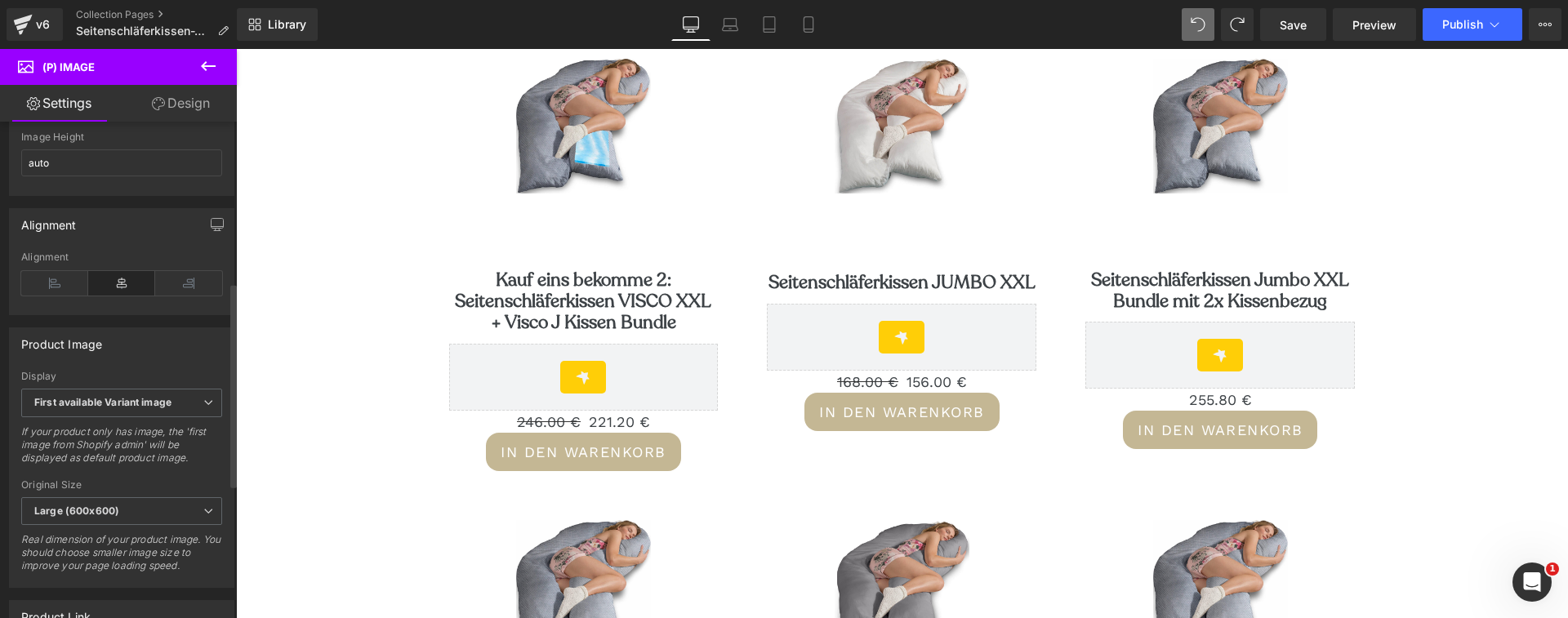
scroll to position [392, 0]
click at [149, 407] on b "First available Variant image" at bounding box center [102, 401] width 137 height 13
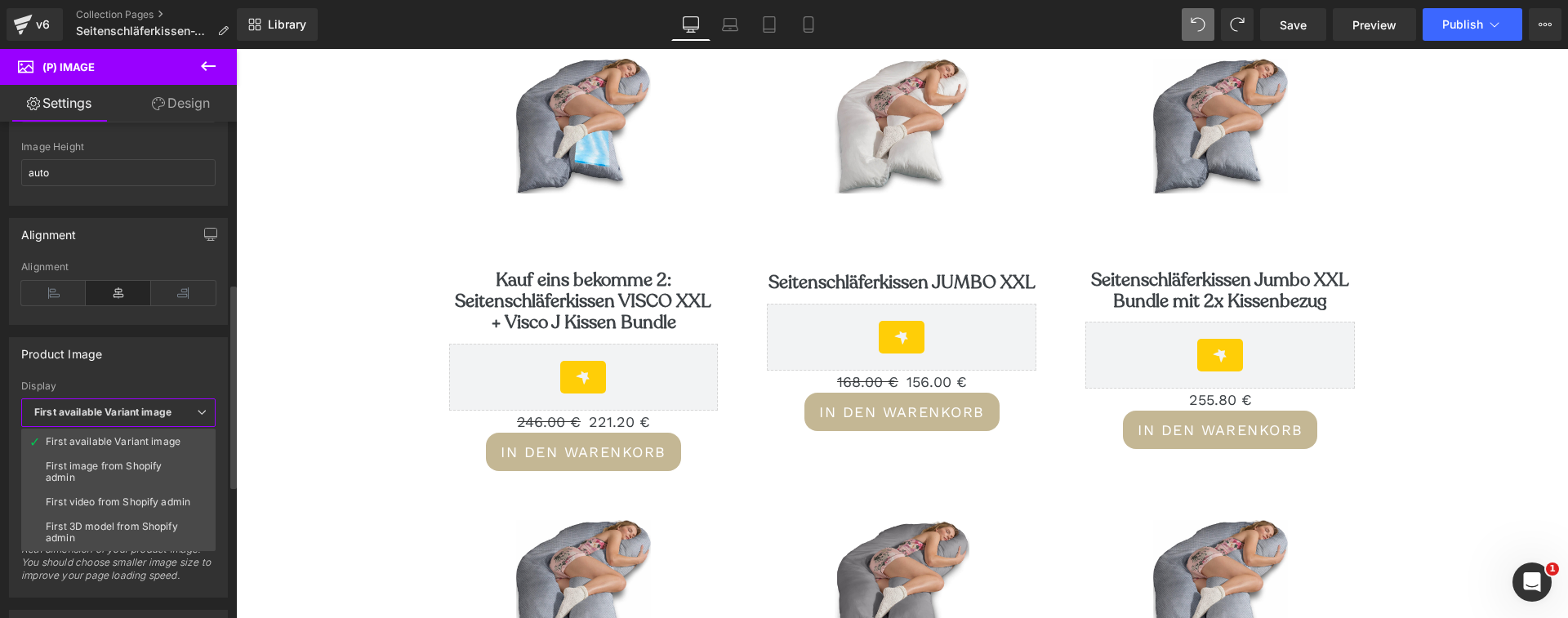
click at [149, 416] on b "First available Variant image" at bounding box center [102, 412] width 137 height 13
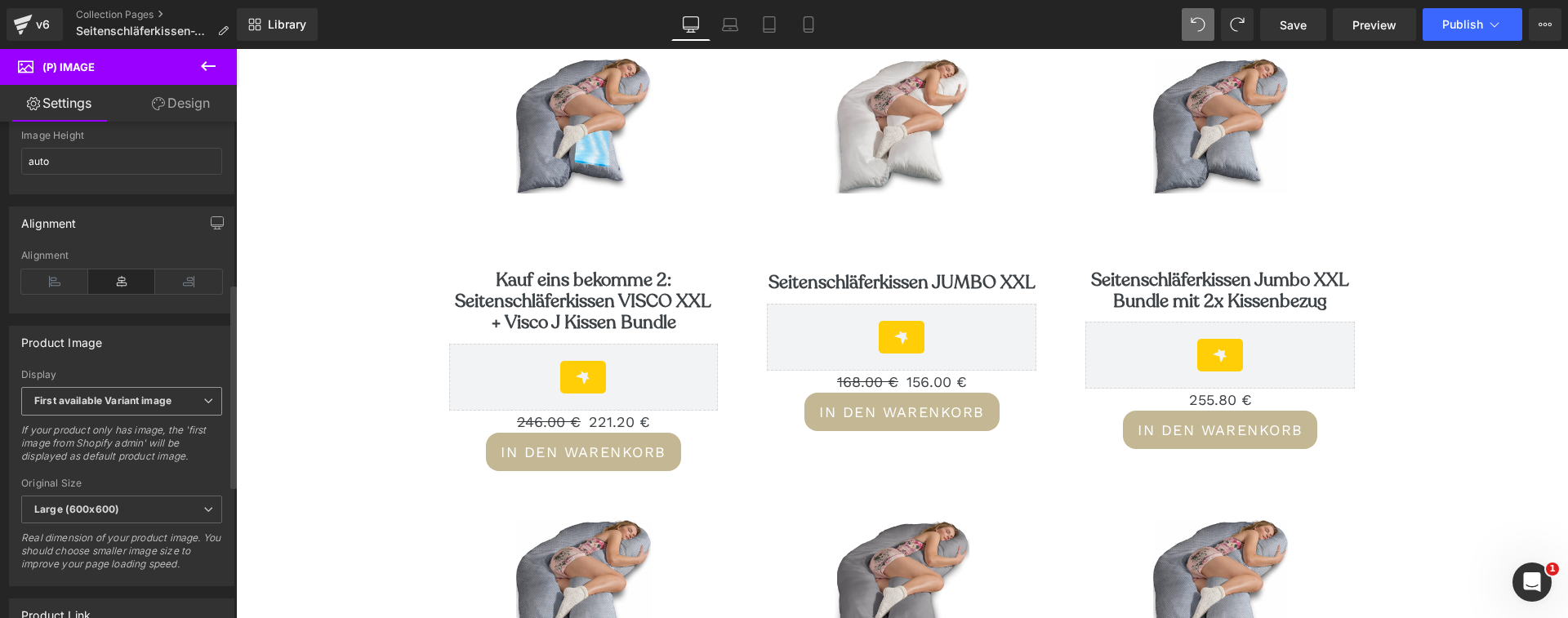
click at [149, 407] on b "First available Variant image" at bounding box center [102, 401] width 137 height 13
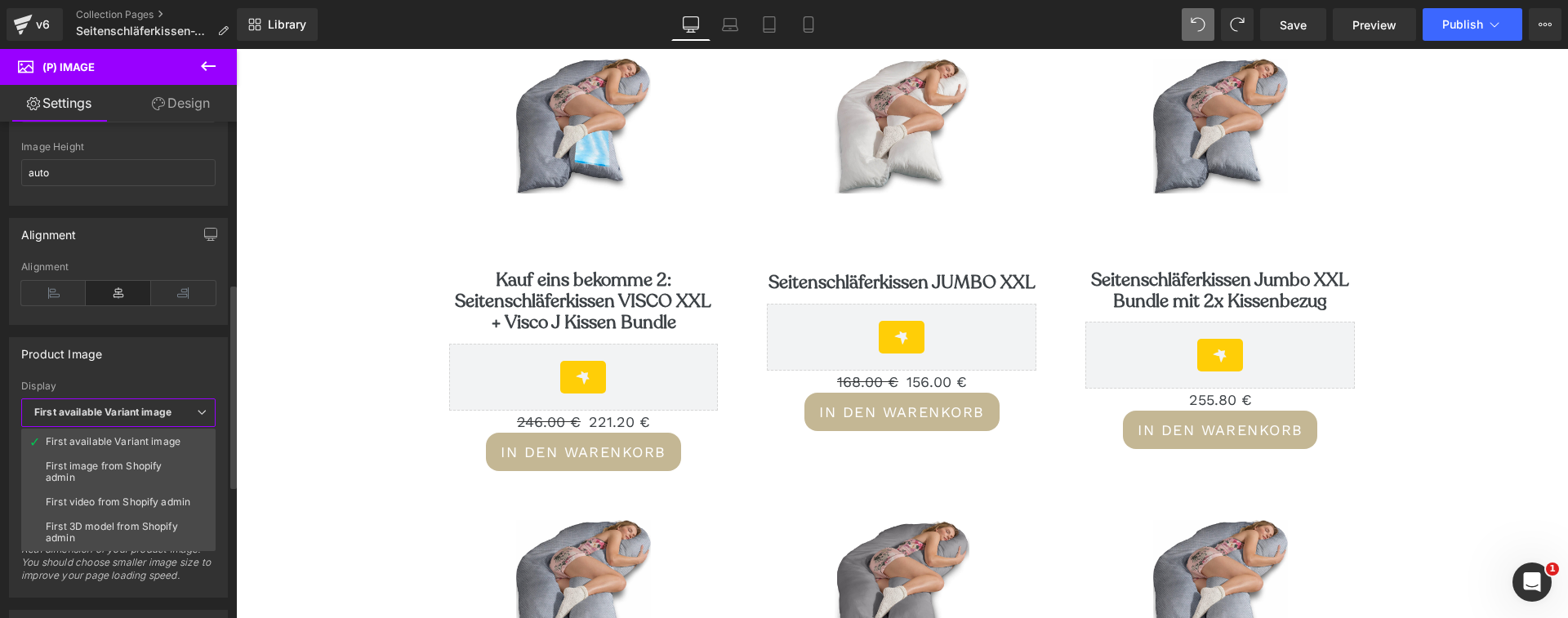
click at [149, 416] on b "First available Variant image" at bounding box center [102, 412] width 137 height 13
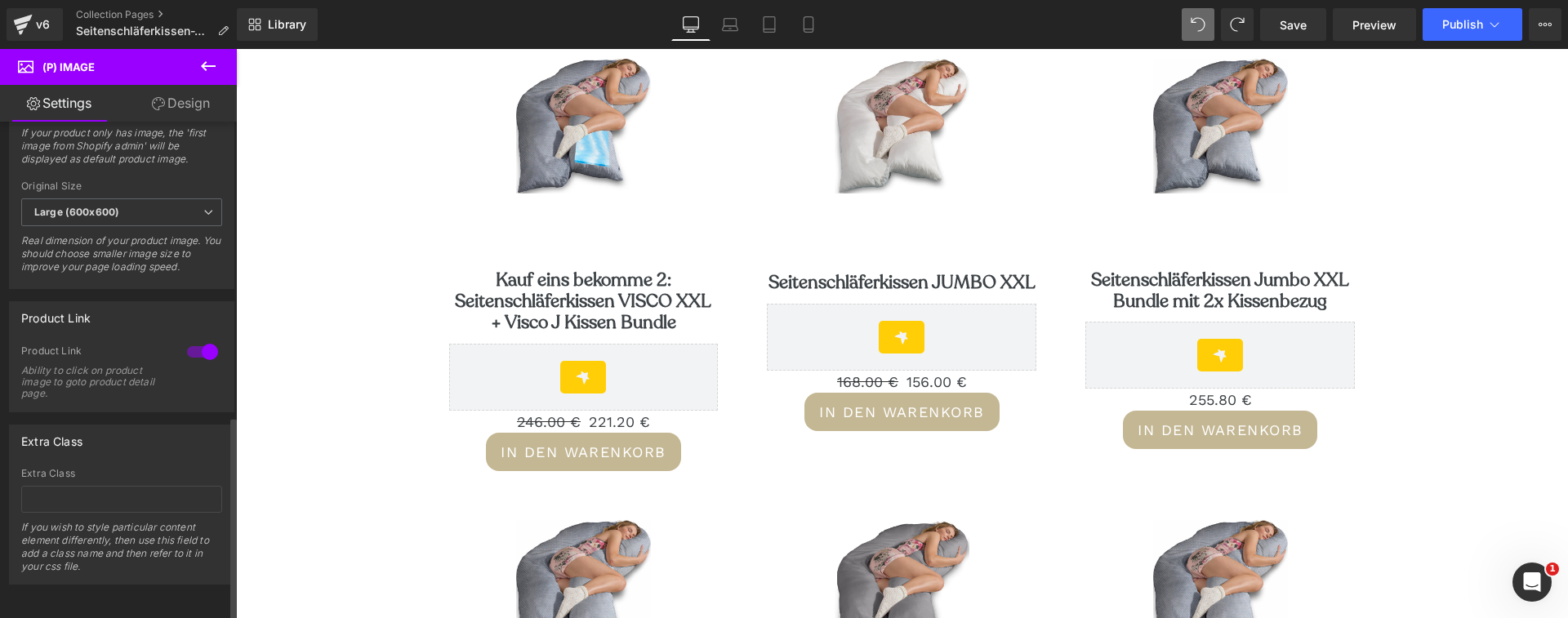
scroll to position [713, 0]
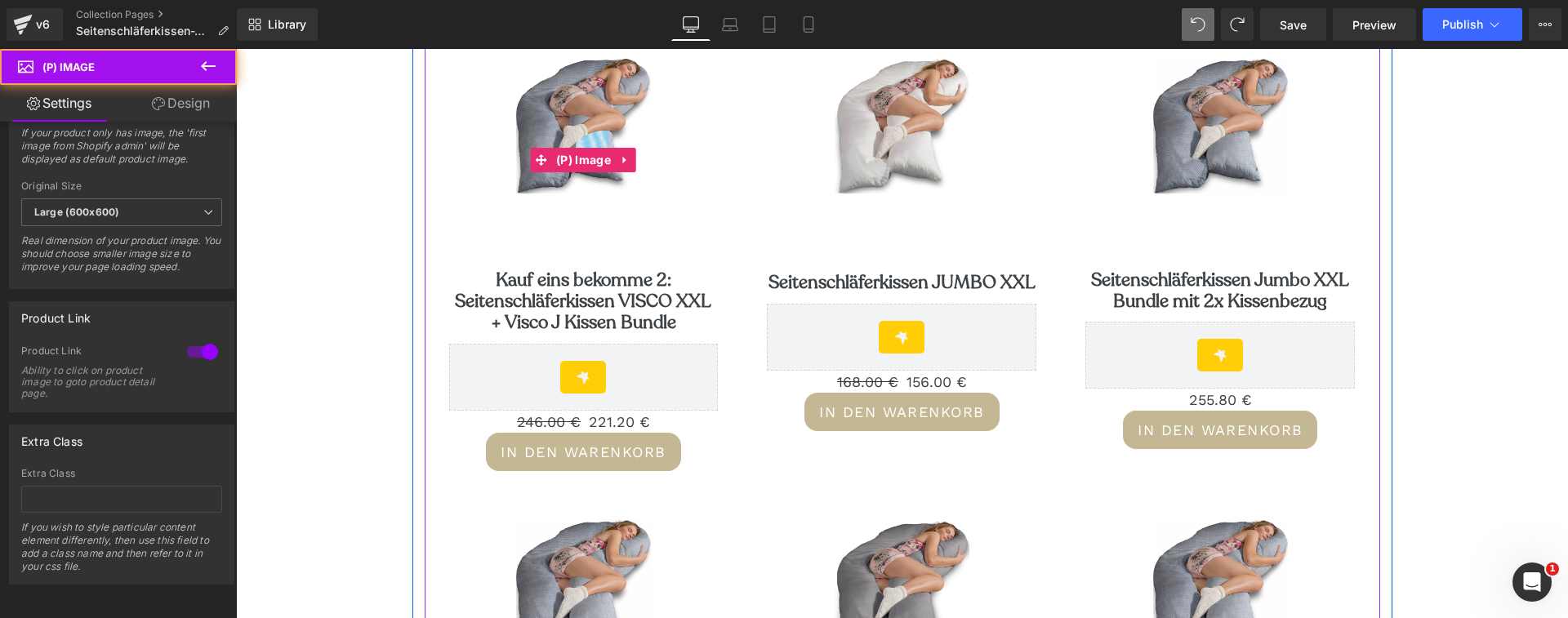
click at [570, 104] on img at bounding box center [584, 126] width 135 height 135
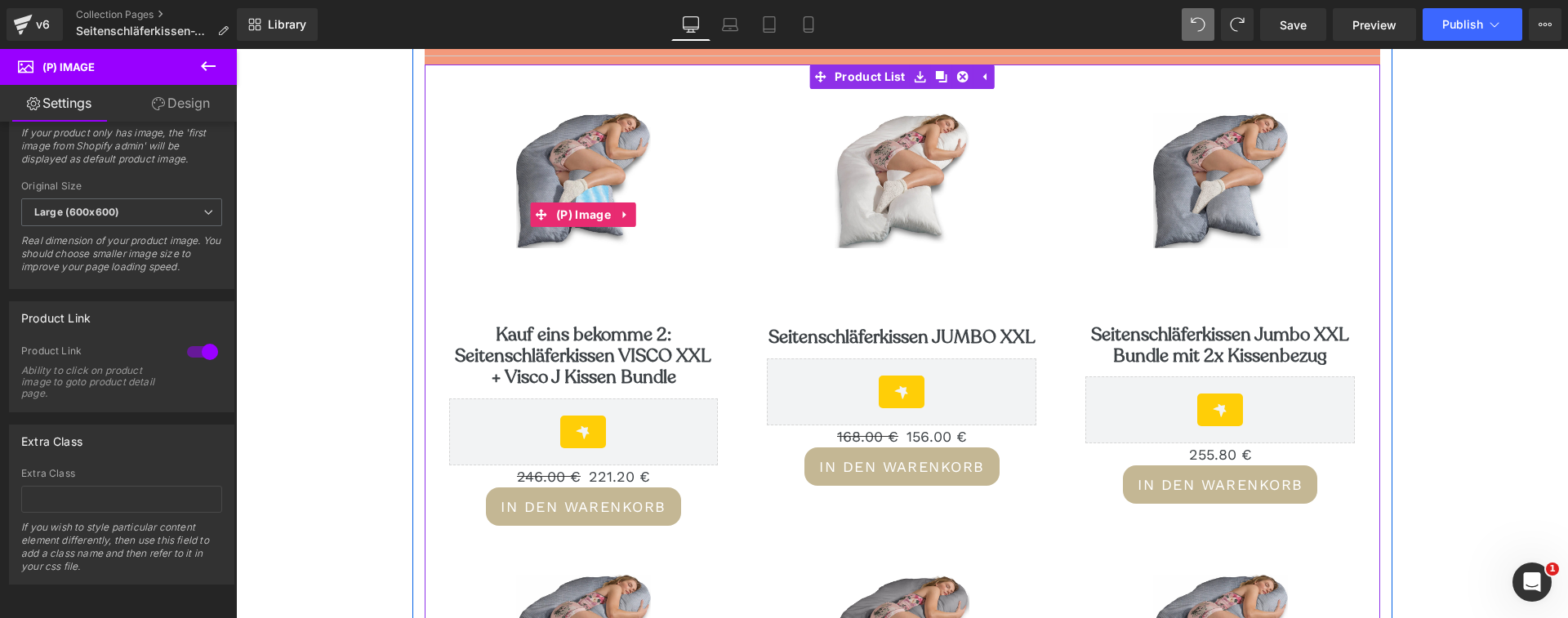
scroll to position [201, 0]
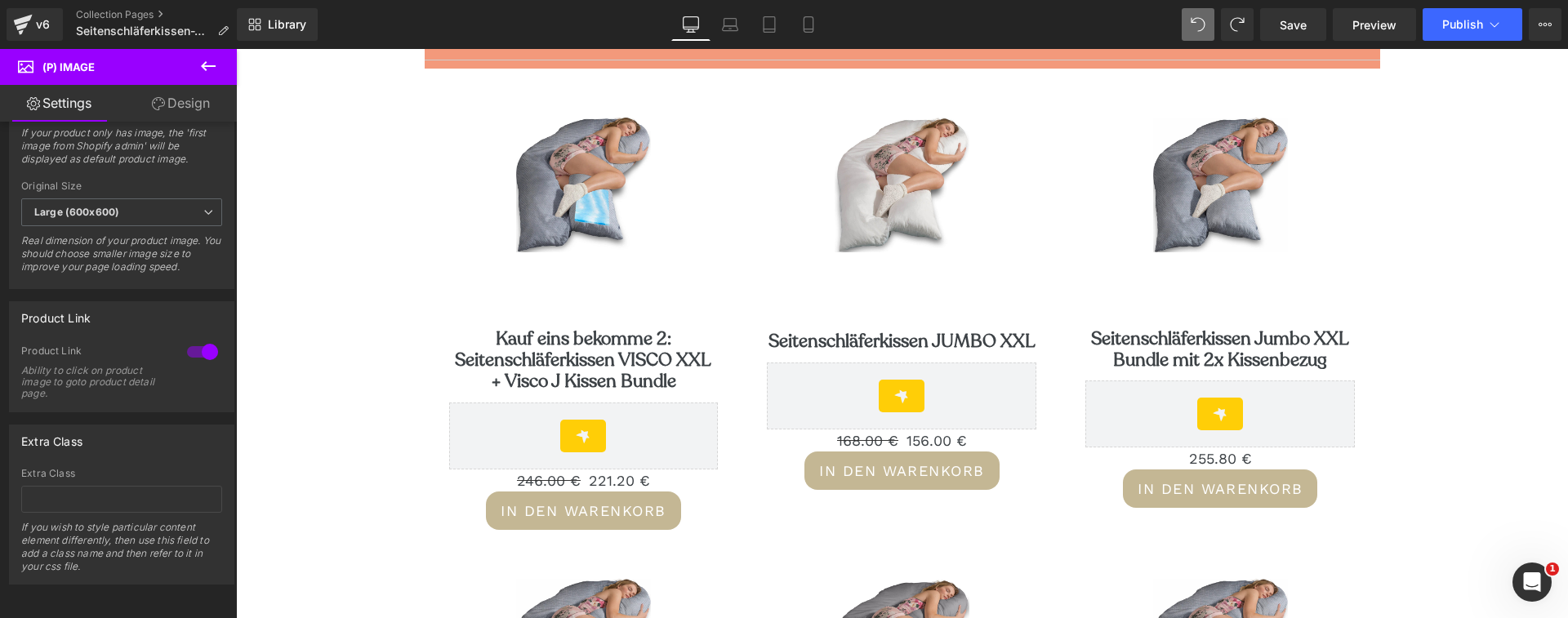
click at [212, 64] on icon at bounding box center [208, 66] width 20 height 20
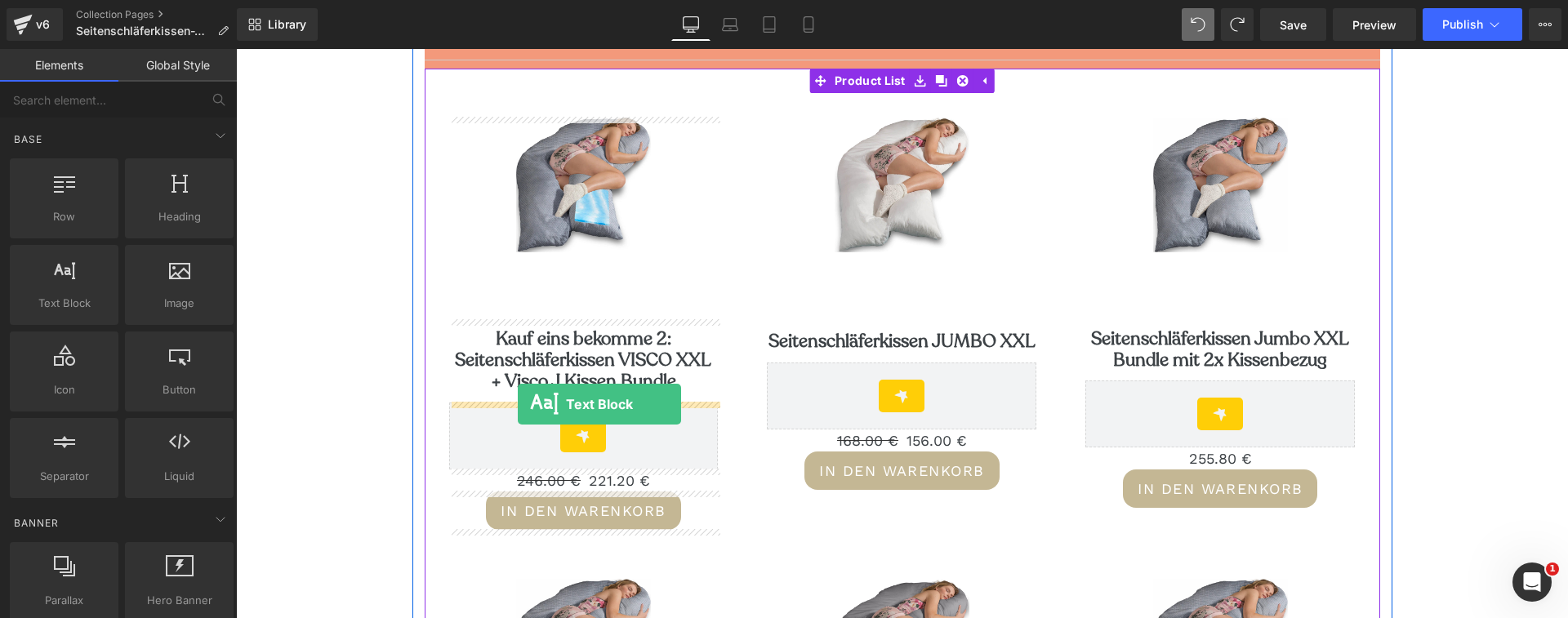
drag, startPoint x: 304, startPoint y: 341, endPoint x: 518, endPoint y: 404, distance: 223.1
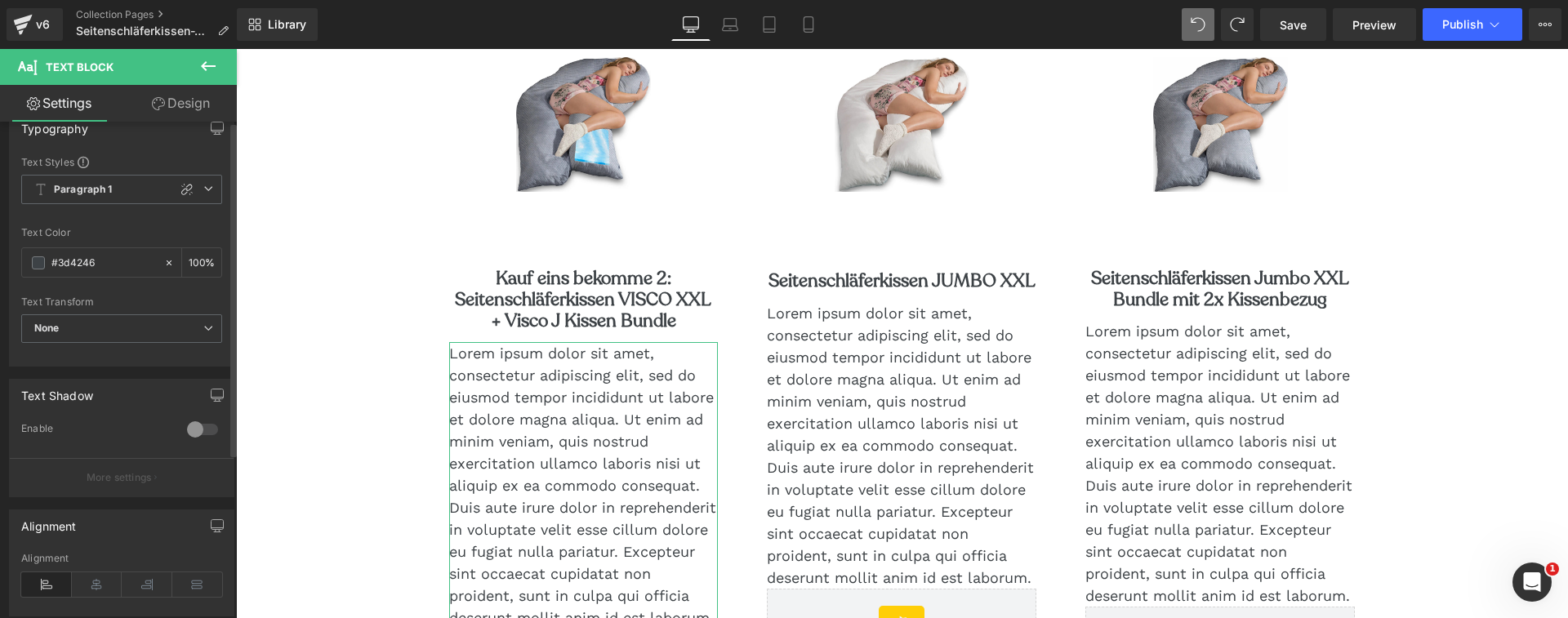
scroll to position [0, 0]
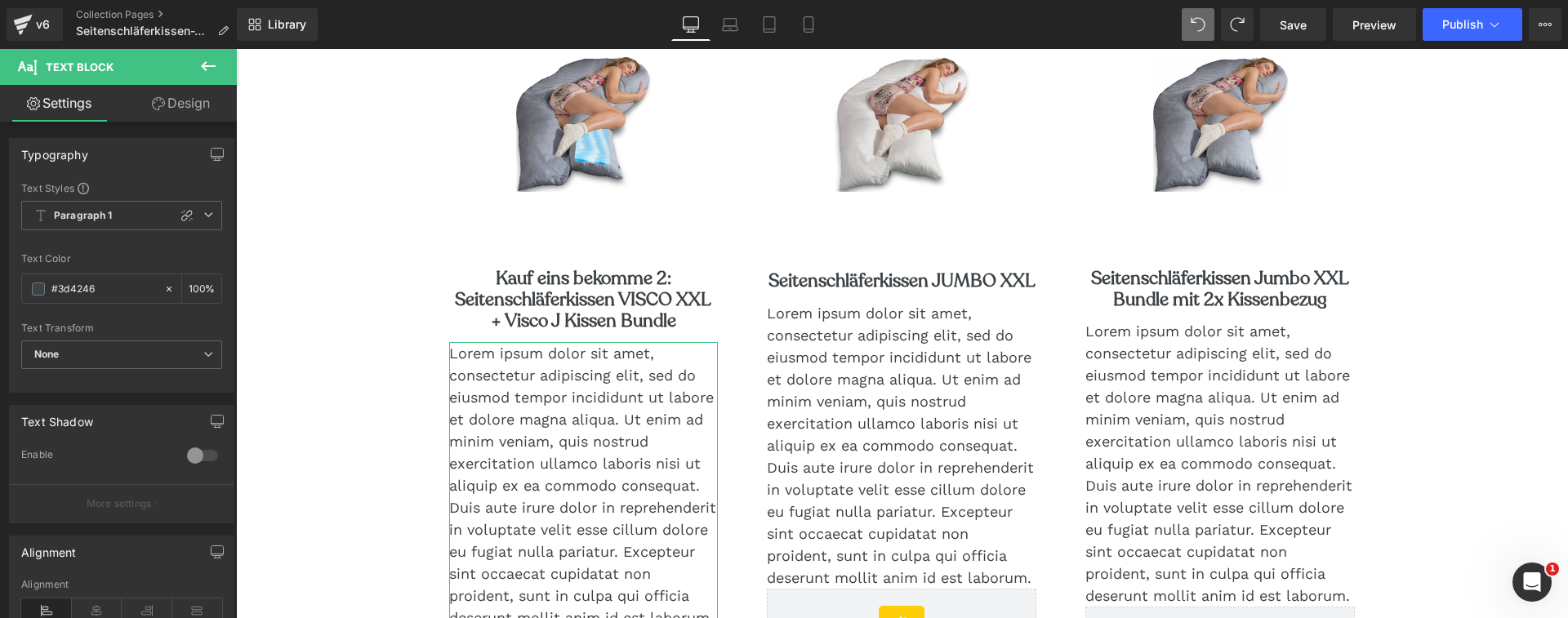
click at [177, 104] on link "Design" at bounding box center [181, 103] width 119 height 37
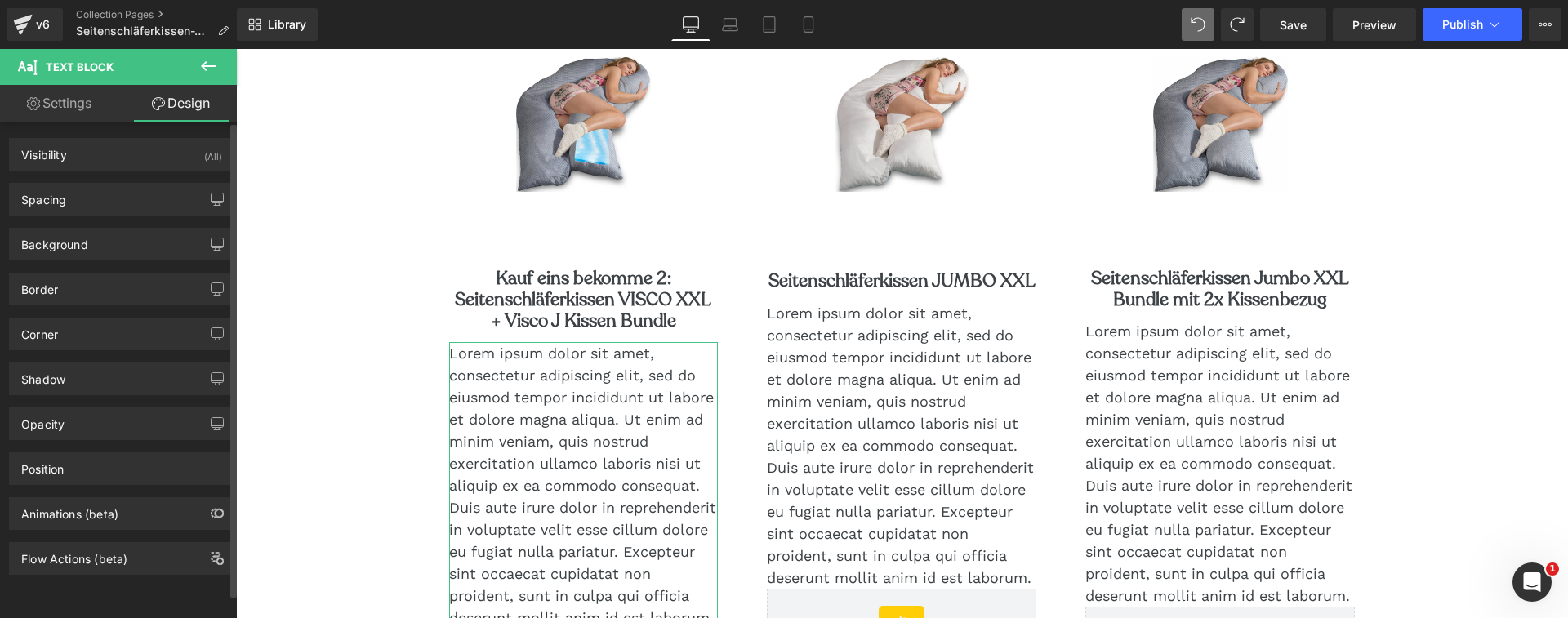
scroll to position [4, 0]
click at [68, 114] on link "Settings" at bounding box center [59, 103] width 119 height 37
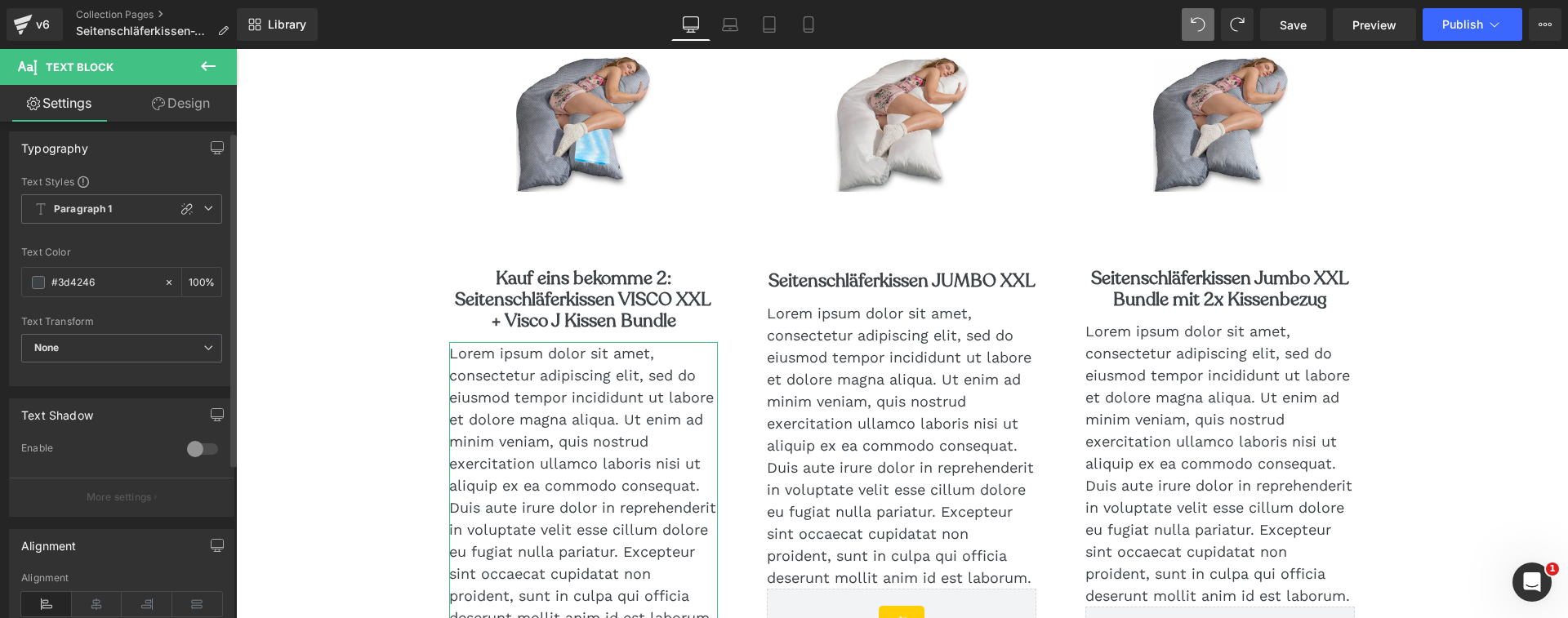
scroll to position [0, 0]
click at [154, 361] on span "None" at bounding box center [122, 355] width 201 height 29
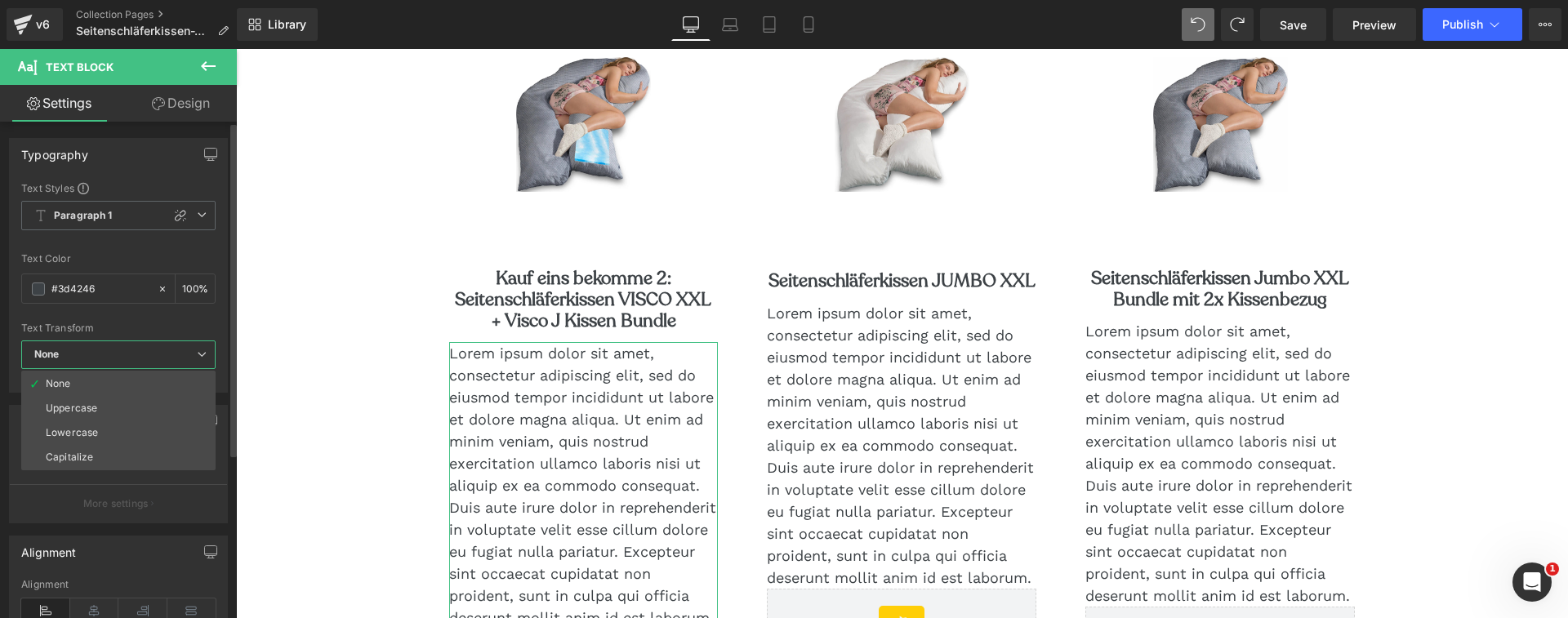
click at [155, 358] on span "None" at bounding box center [119, 355] width 194 height 29
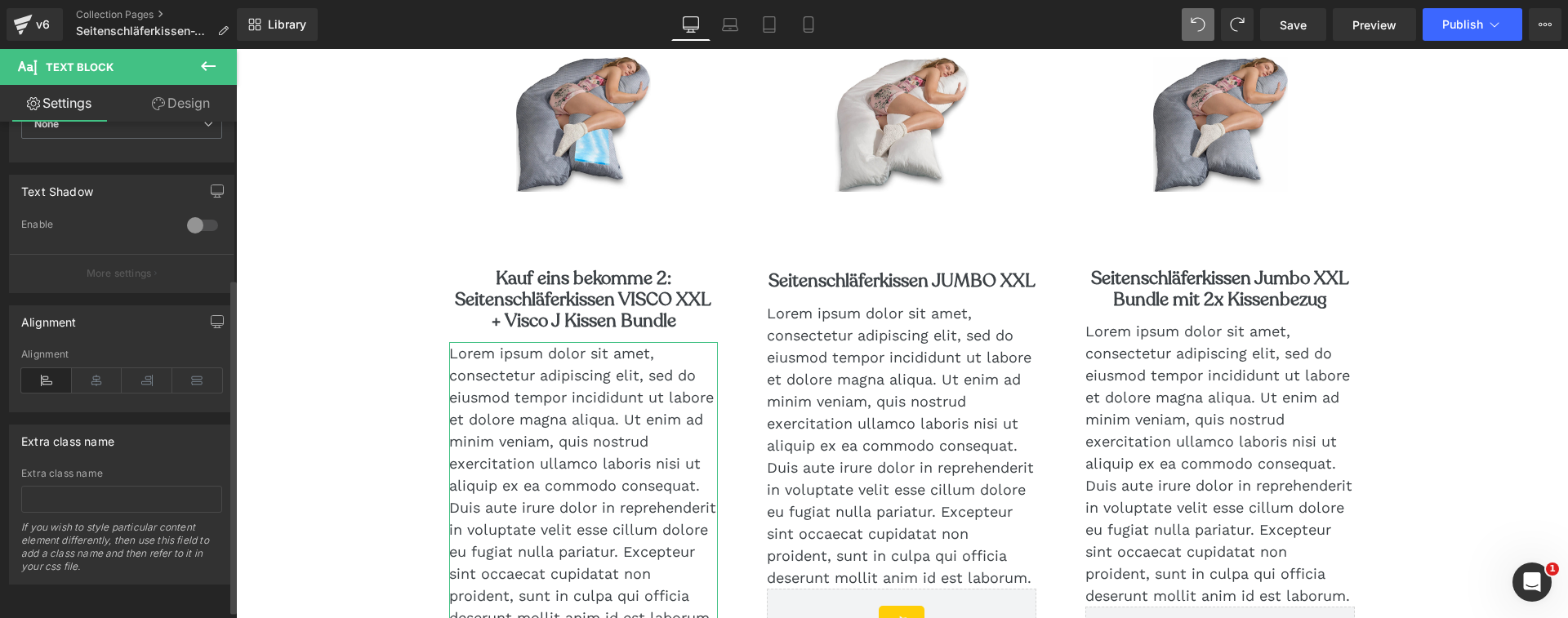
scroll to position [243, 0]
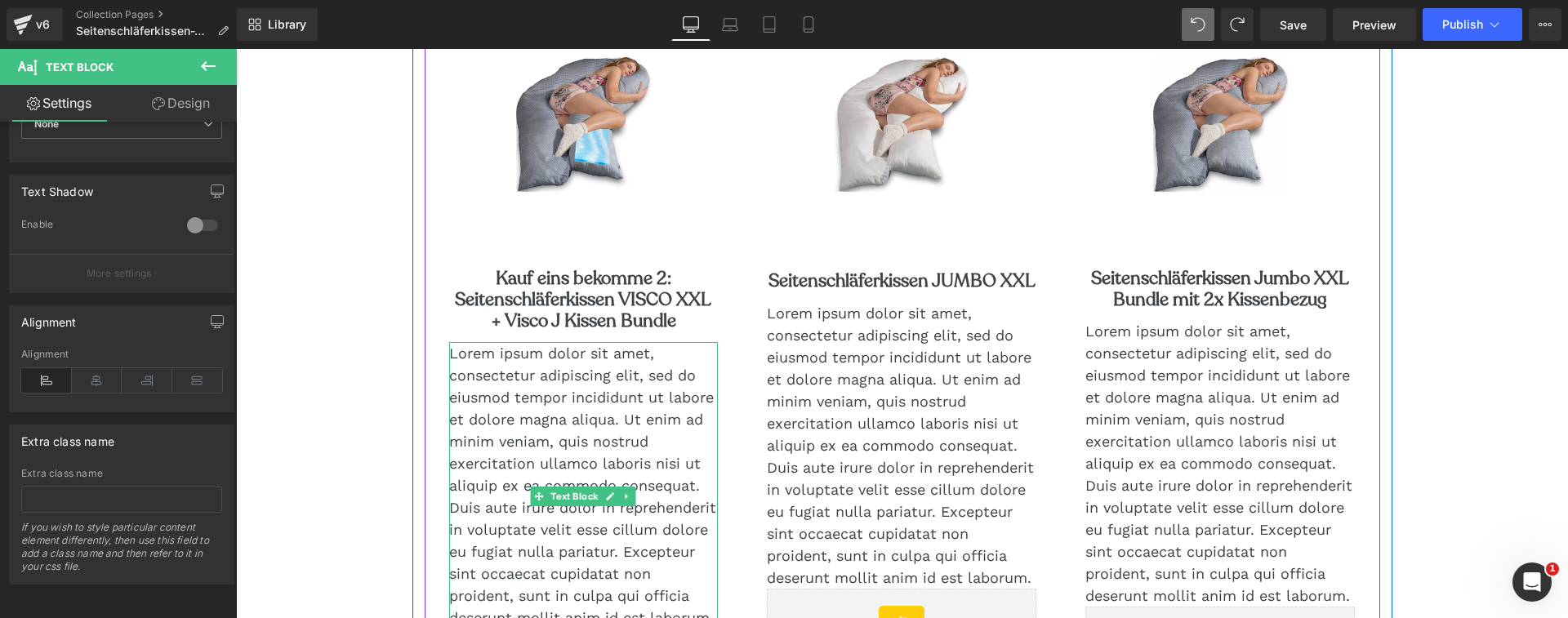
click at [608, 406] on p "Lorem ipsum dolor sit amet, consectetur adipiscing elit, sed do eiusmod tempor …" at bounding box center [584, 485] width 269 height 287
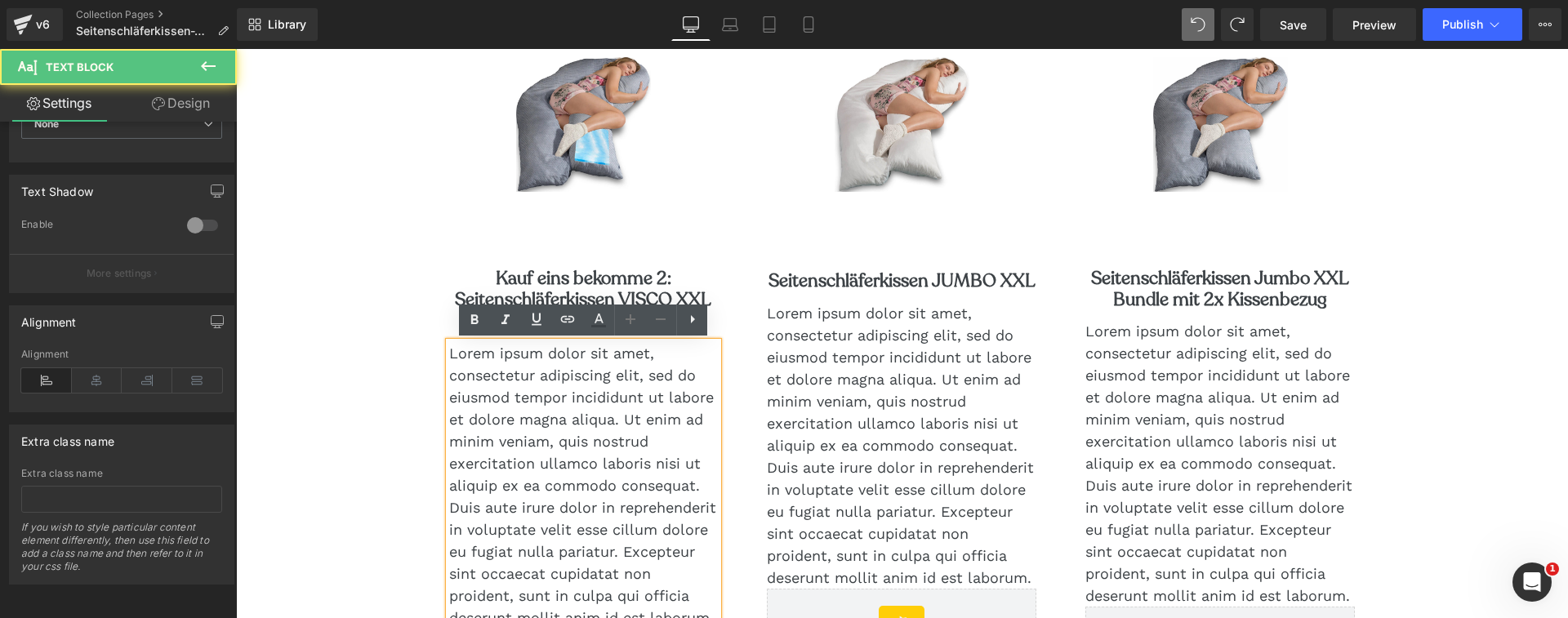
click at [608, 406] on p "Lorem ipsum dolor sit amet, consectetur adipiscing elit, sed do eiusmod tempor …" at bounding box center [584, 485] width 269 height 287
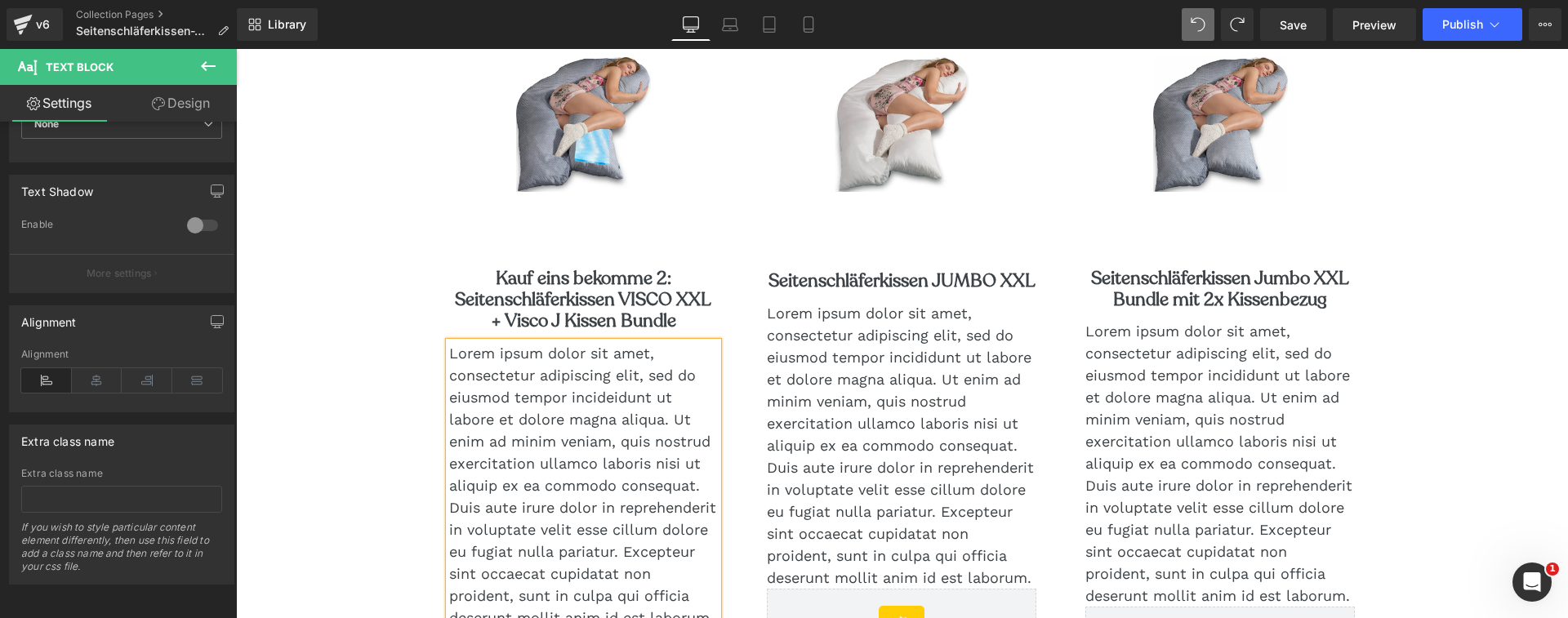
click at [608, 406] on p "Lorem ipsum dolor sit amet, consectetur adipiscing elit, sed do eiusmod tempor …" at bounding box center [584, 485] width 269 height 287
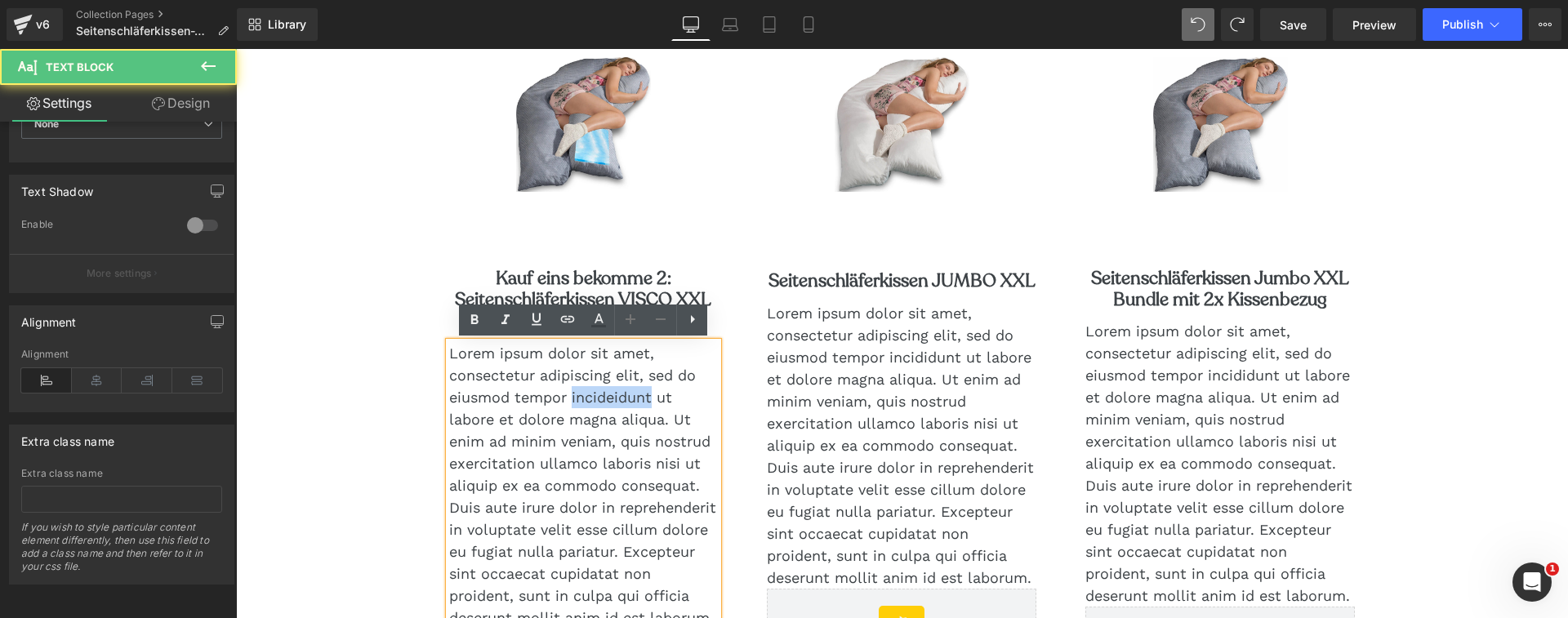
click at [608, 406] on p "Lorem ipsum dolor sit amet, consectetur adipiscing elit, sed do eiusmod tempor …" at bounding box center [584, 485] width 269 height 287
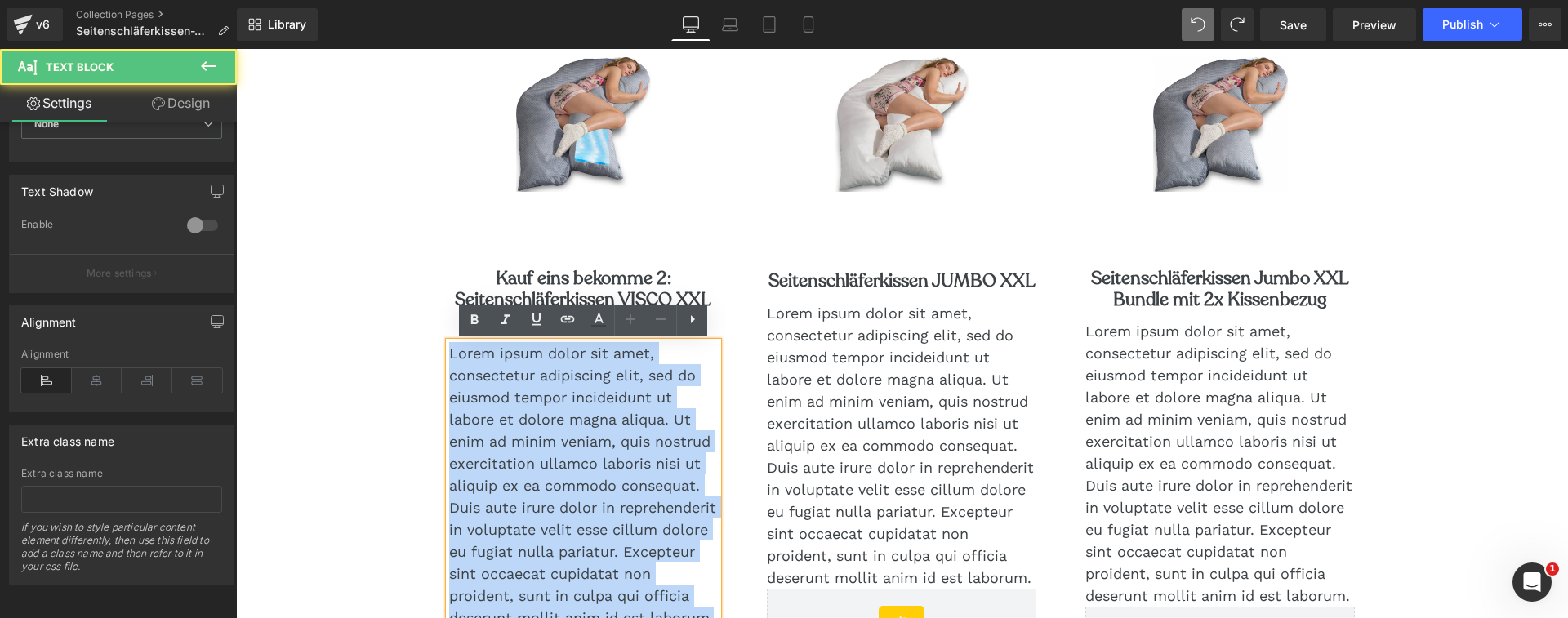
click at [608, 406] on p "Lorem ipsum dolor sit amet, consectetur adipiscing elit, sed do eiusmod tempor …" at bounding box center [584, 485] width 269 height 287
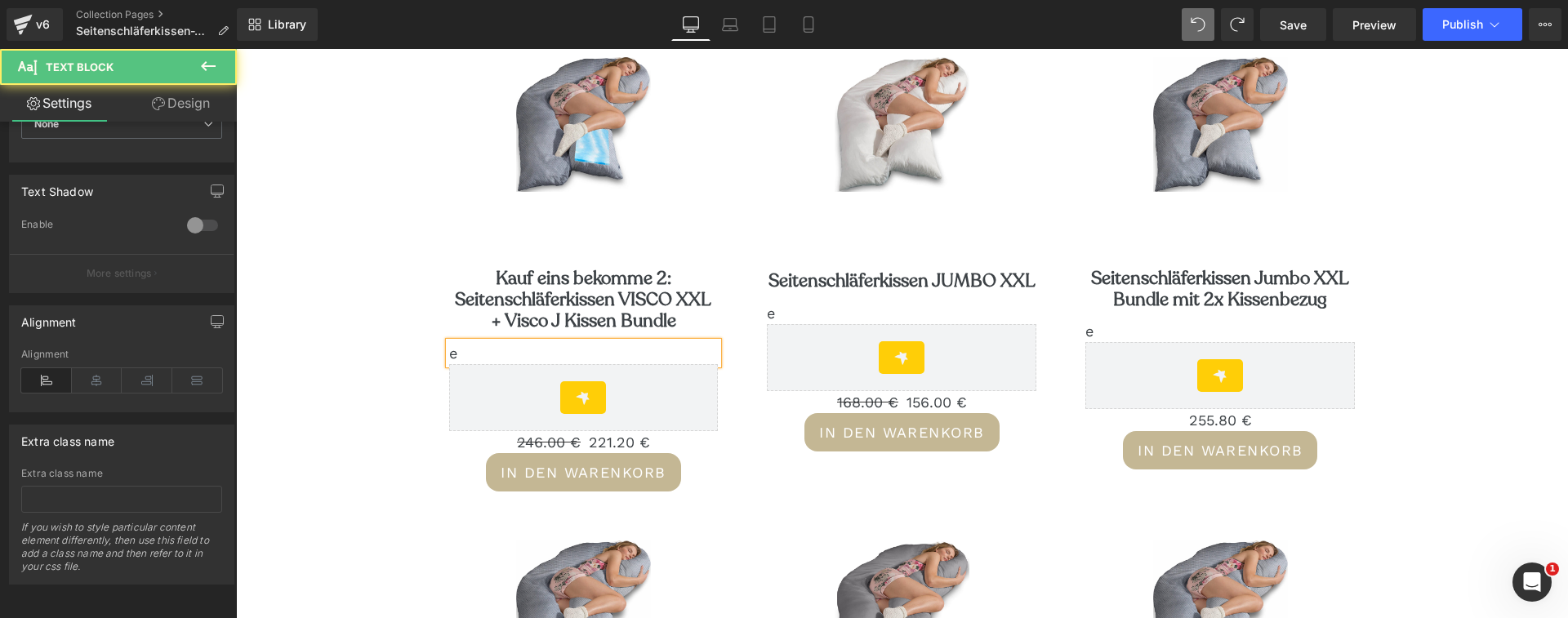
click at [457, 356] on p "e" at bounding box center [584, 353] width 269 height 22
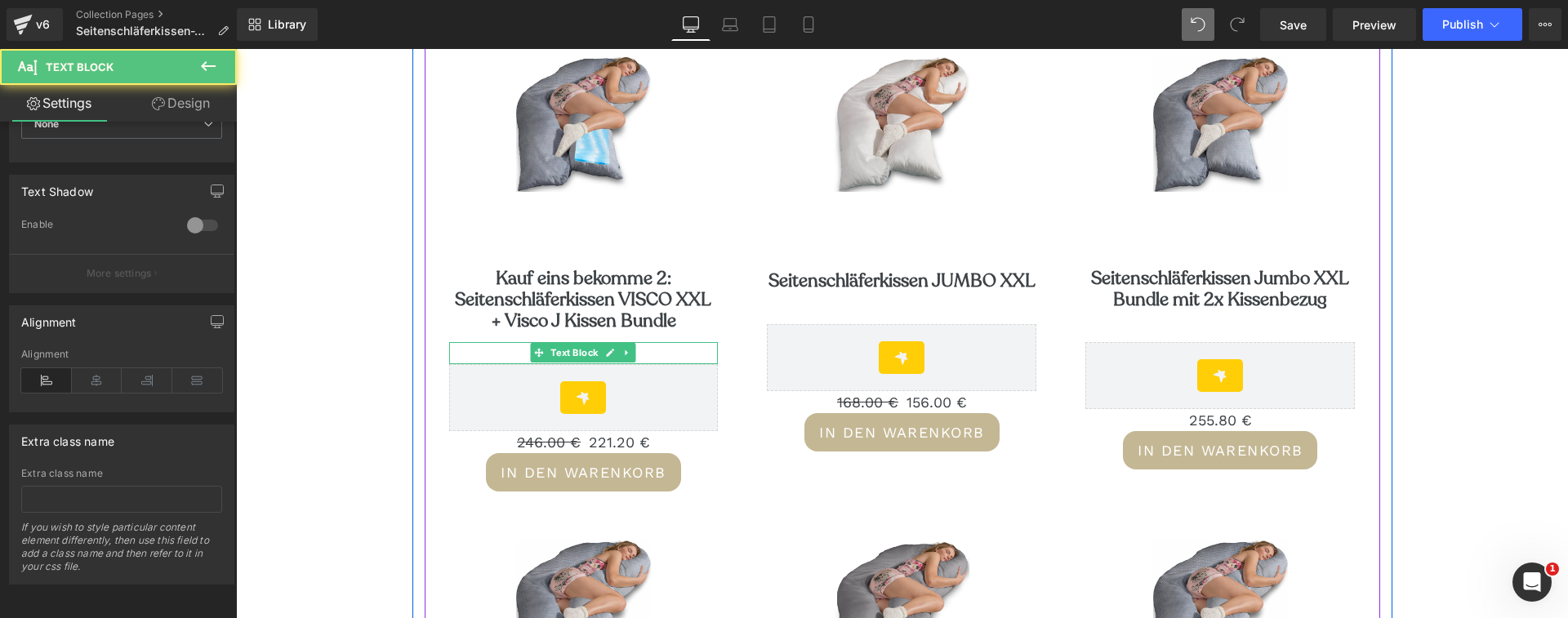
click at [496, 356] on p at bounding box center [584, 353] width 269 height 22
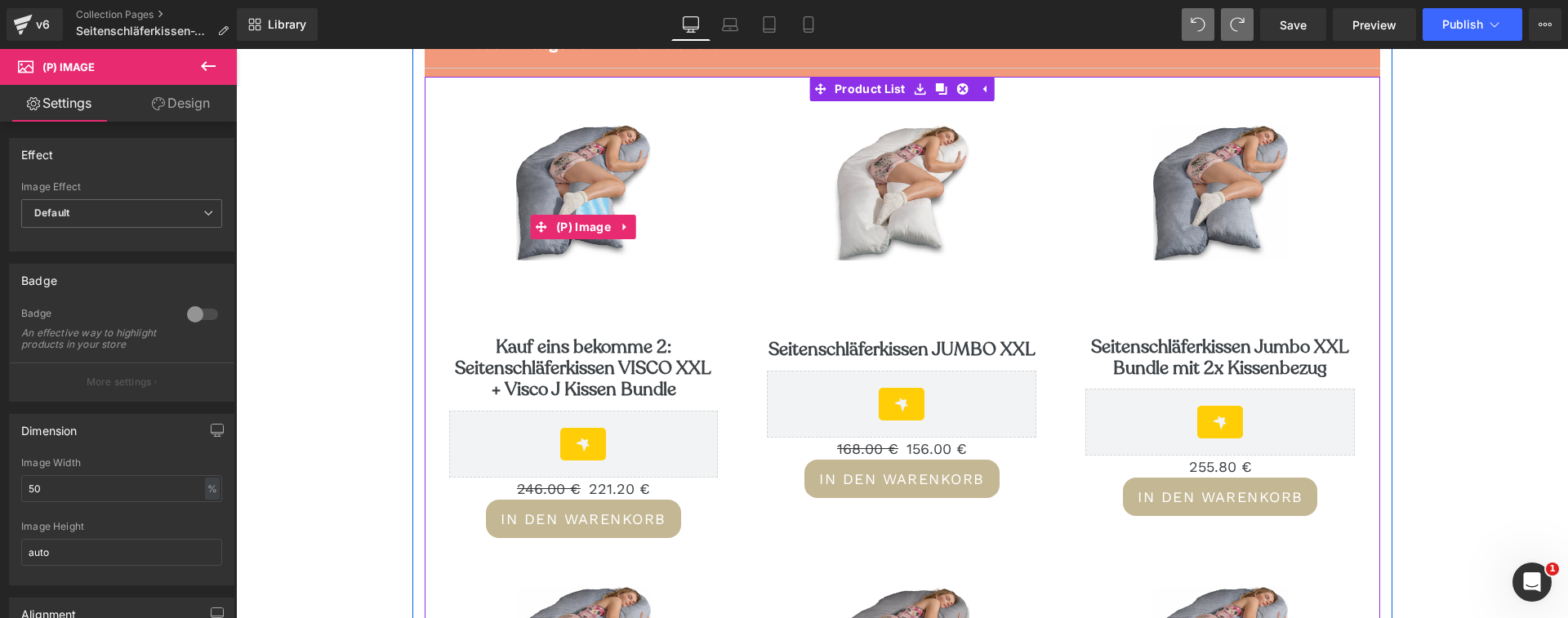
scroll to position [184, 0]
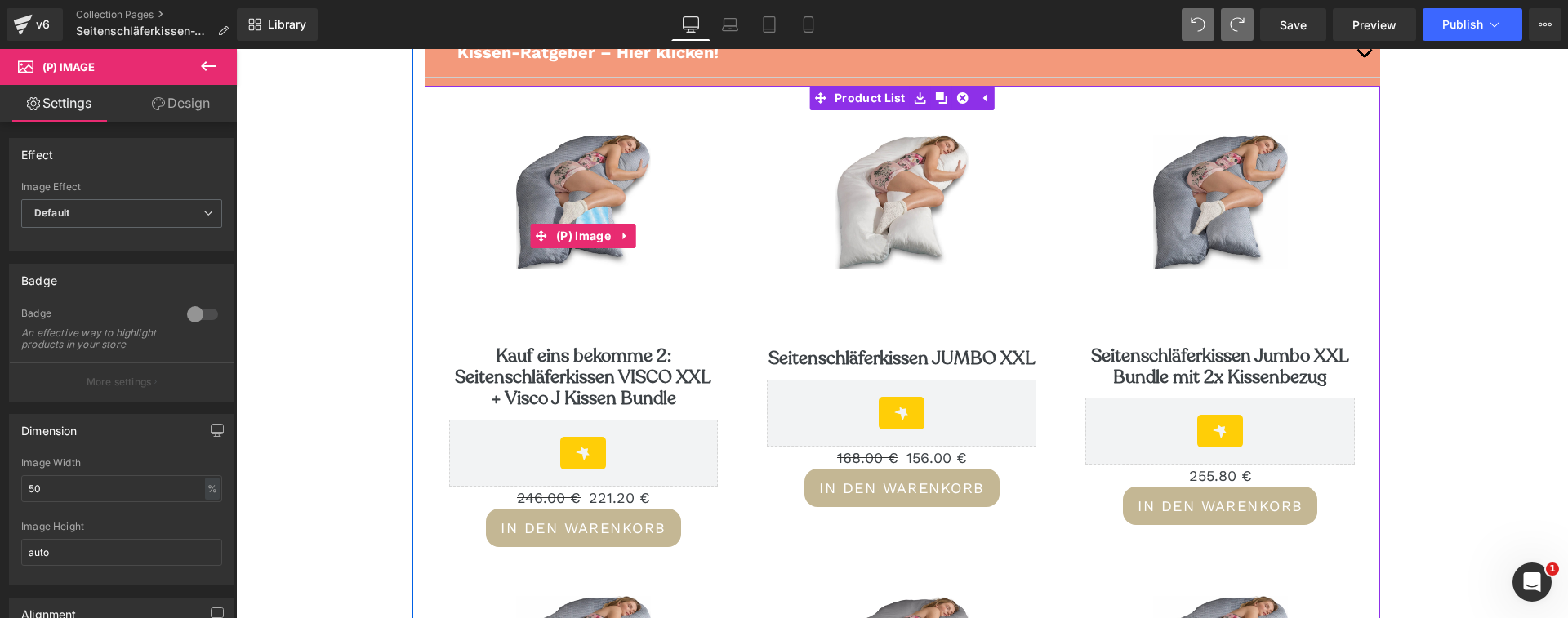
click at [536, 179] on img at bounding box center [584, 202] width 135 height 135
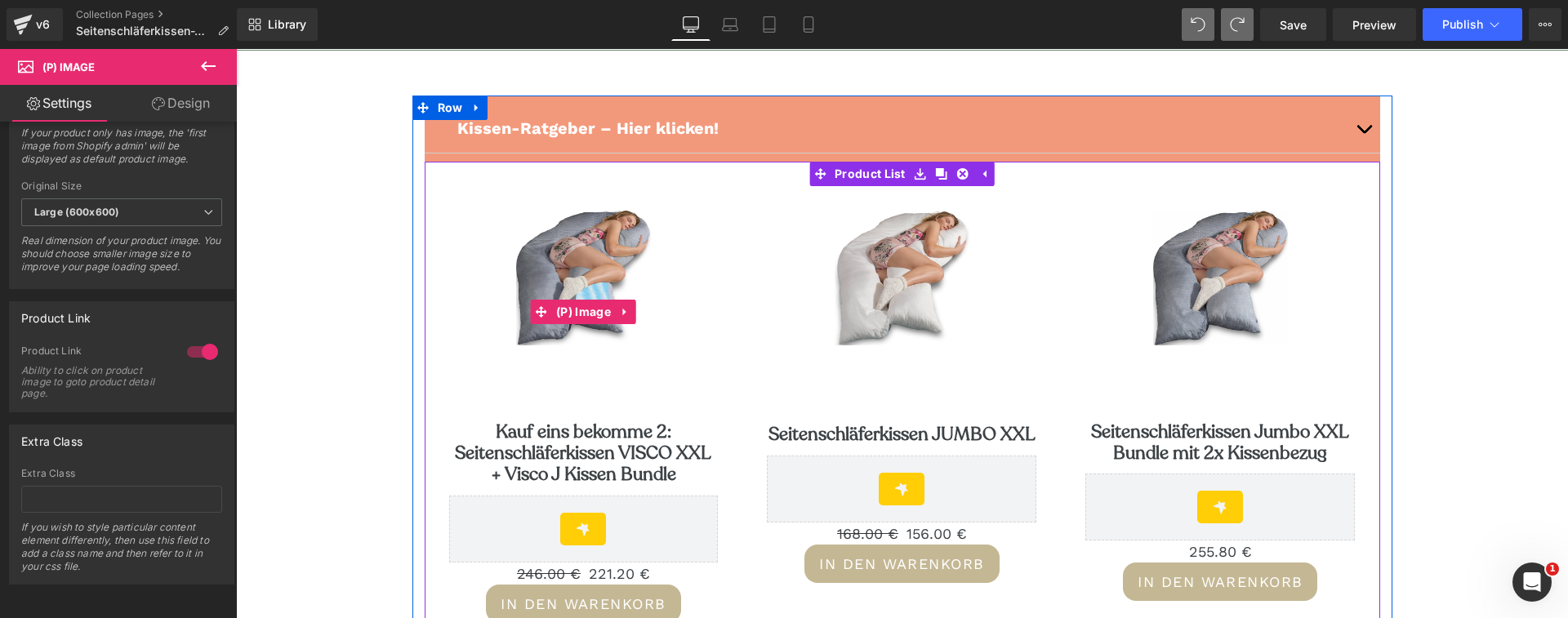
scroll to position [108, 0]
click at [566, 186] on div "Sale Off (P) Image Kauf eins bekomme 2: Seitenschläferkissen VISCO XXL + Visco …" at bounding box center [584, 417] width 319 height 462
click at [886, 173] on span "Product List" at bounding box center [870, 173] width 79 height 24
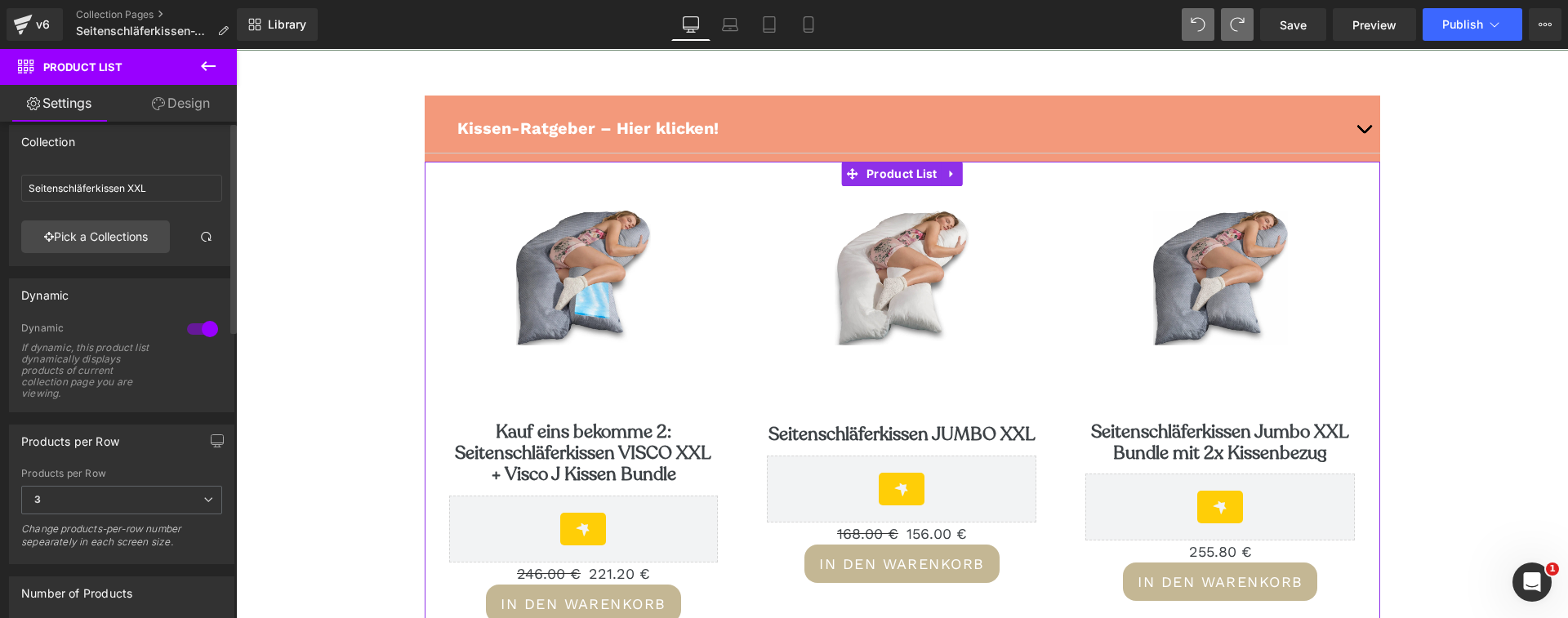
scroll to position [0, 0]
